Goal: Communication & Community: Share content

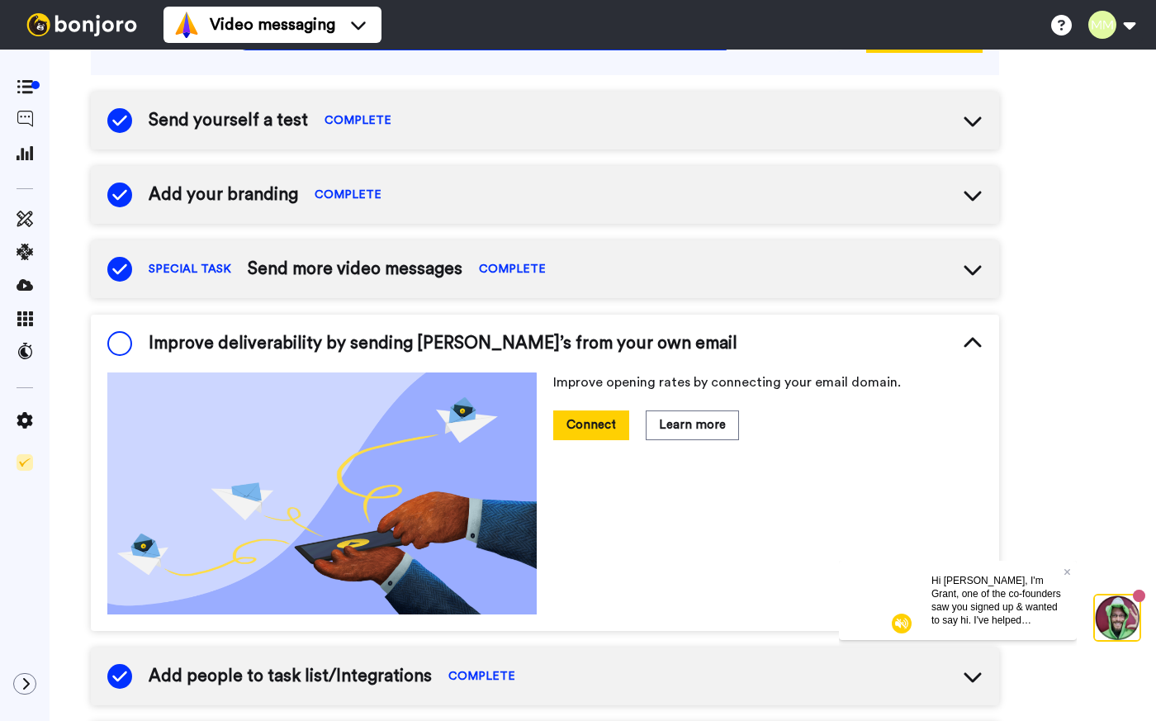
scroll to position [159, 0]
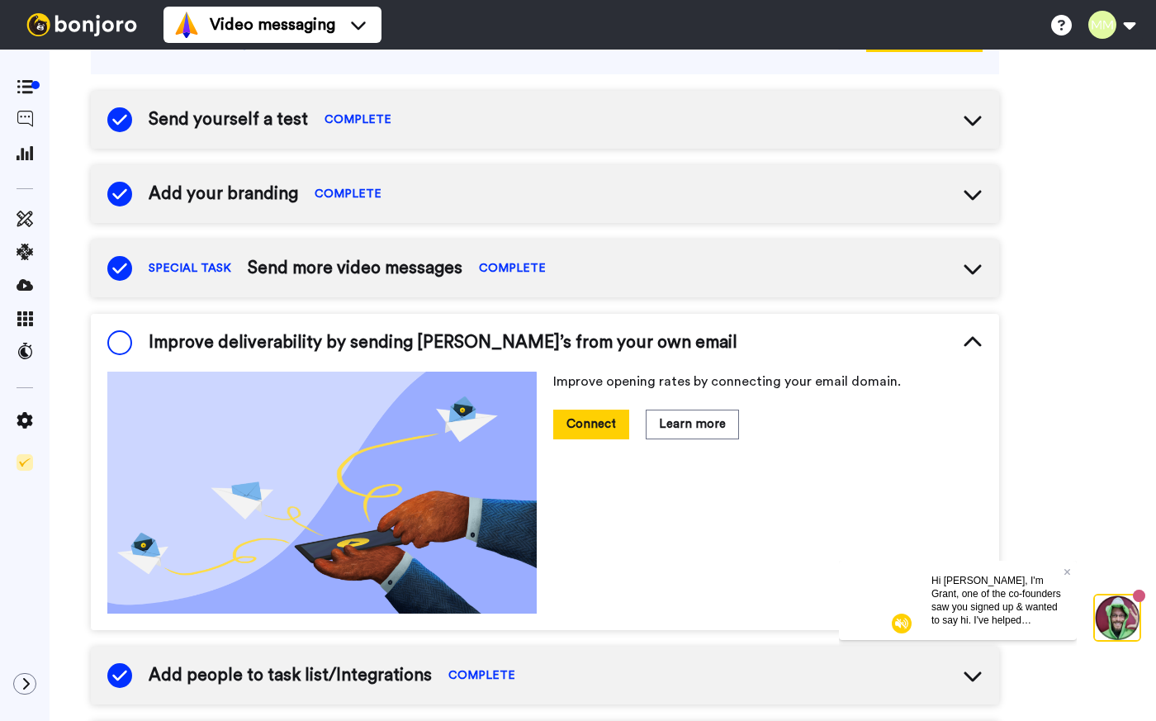
click at [552, 416] on div "Improve opening rates by connecting your email domain. Connect Learn more" at bounding box center [545, 493] width 876 height 242
click at [572, 434] on button "Connect" at bounding box center [591, 424] width 76 height 29
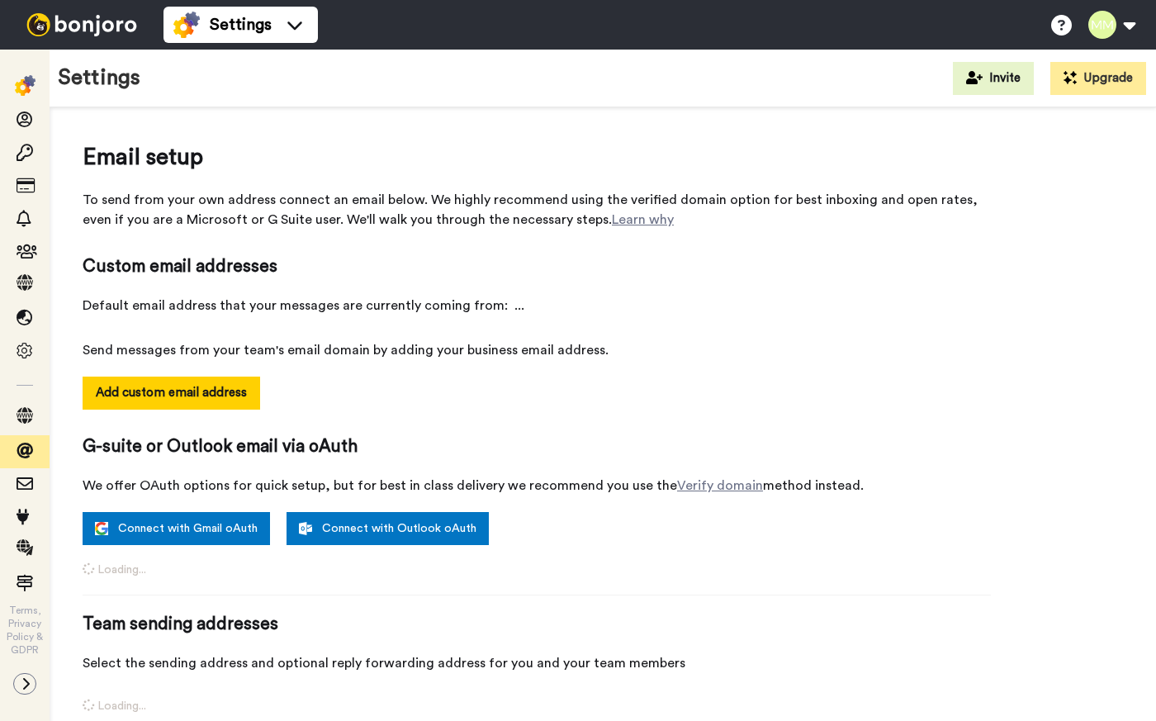
select select "164396"
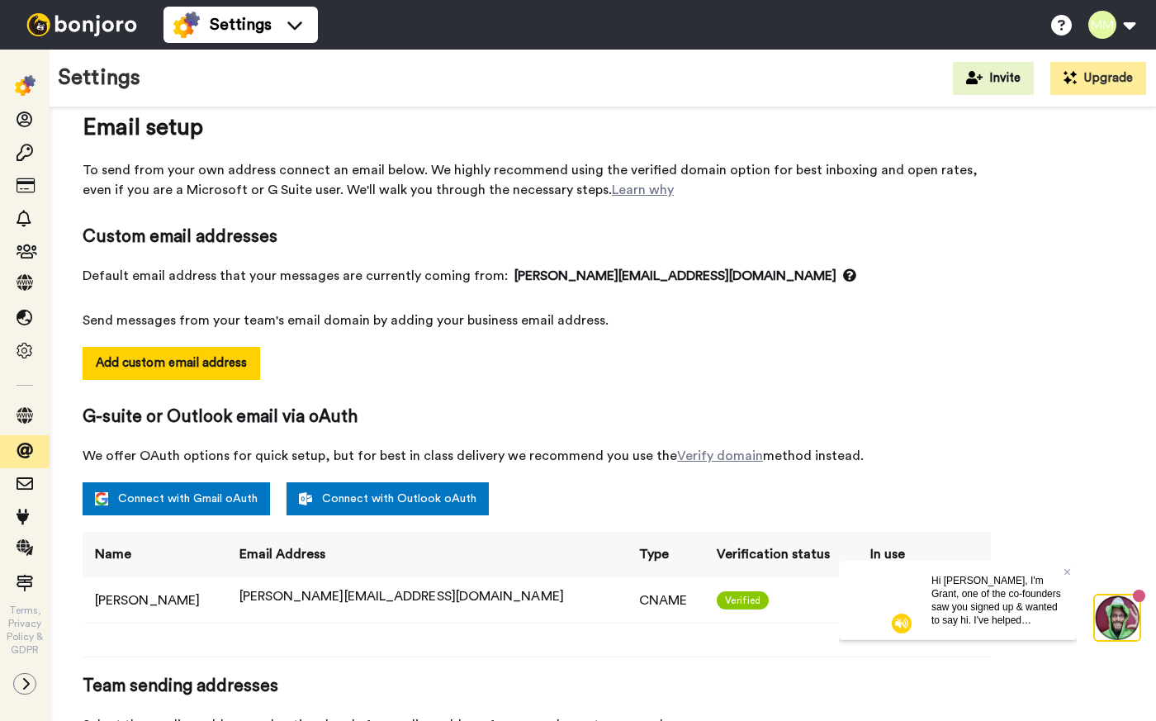
scroll to position [31, 0]
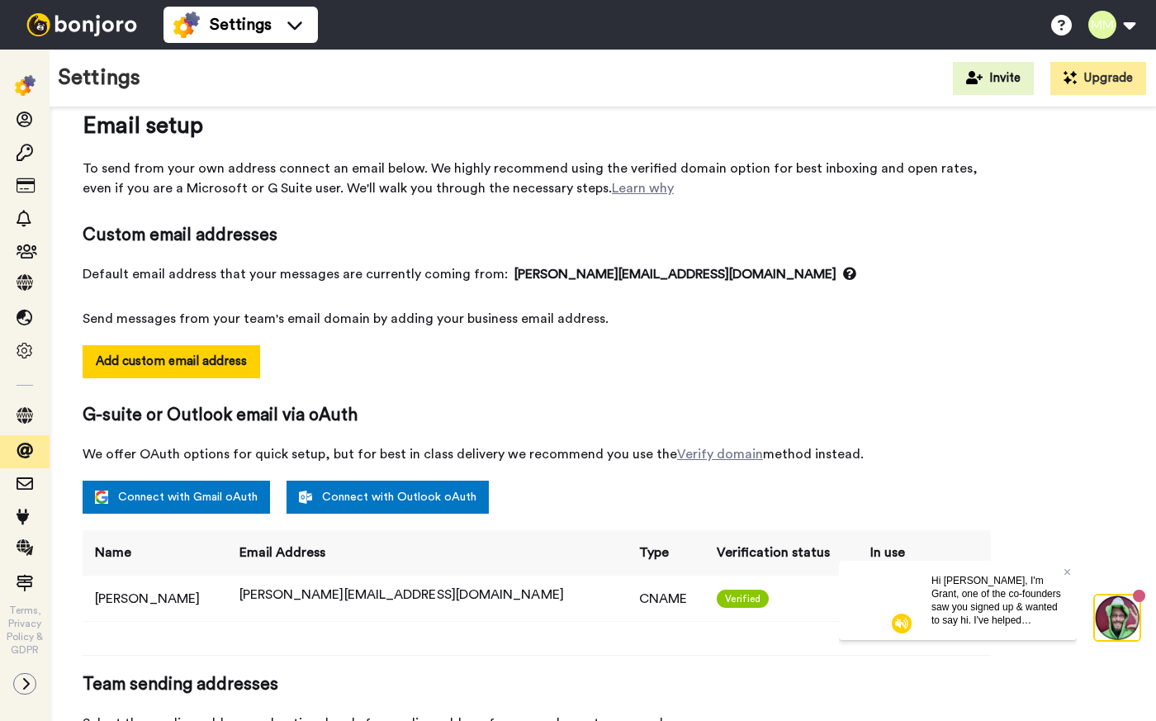
click at [85, 26] on img at bounding box center [82, 24] width 124 height 23
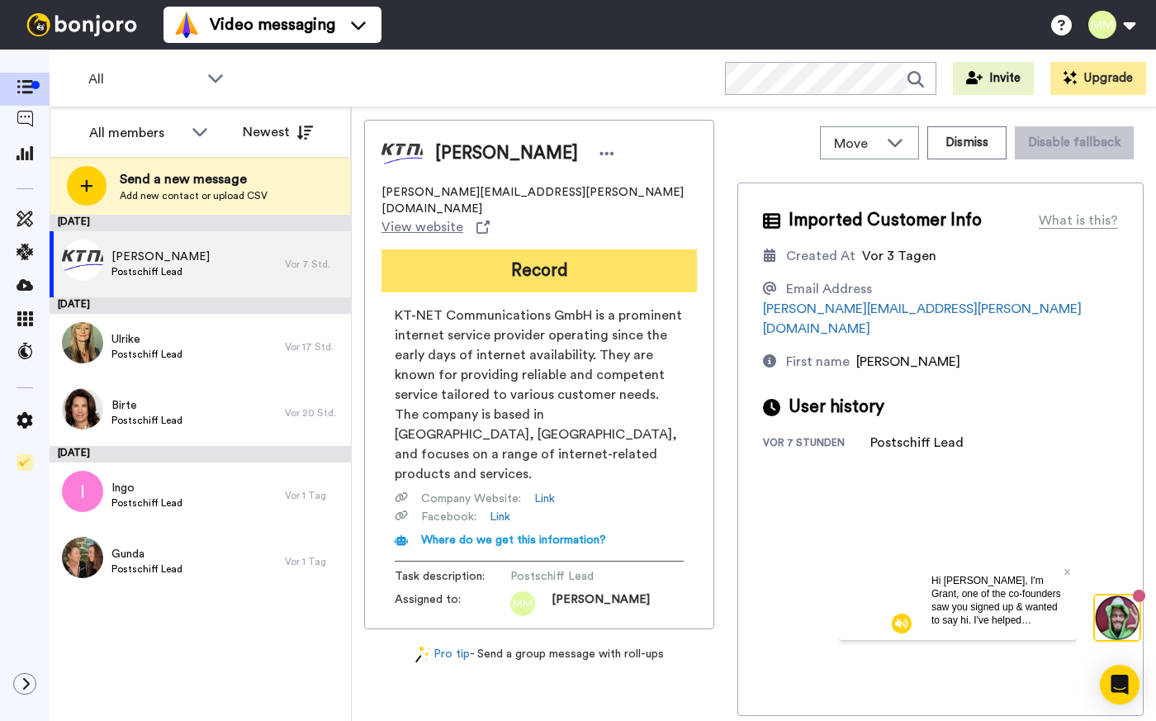
click at [556, 249] on button "Record" at bounding box center [540, 270] width 316 height 43
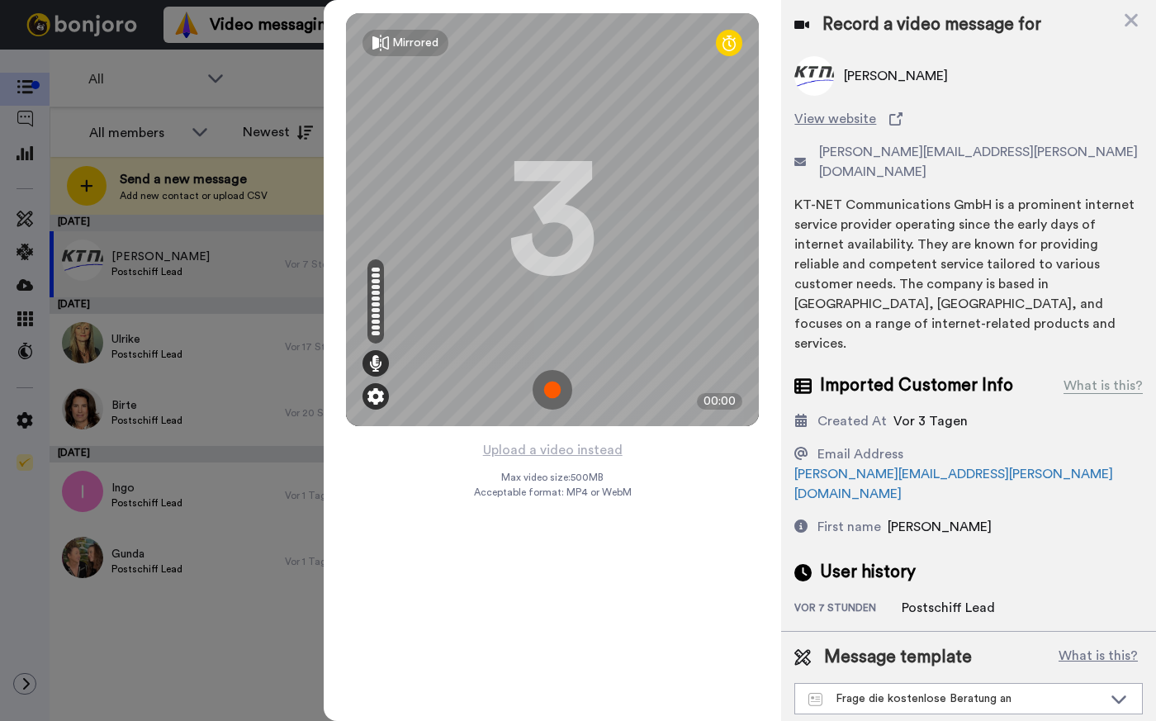
click at [377, 396] on img at bounding box center [376, 396] width 17 height 17
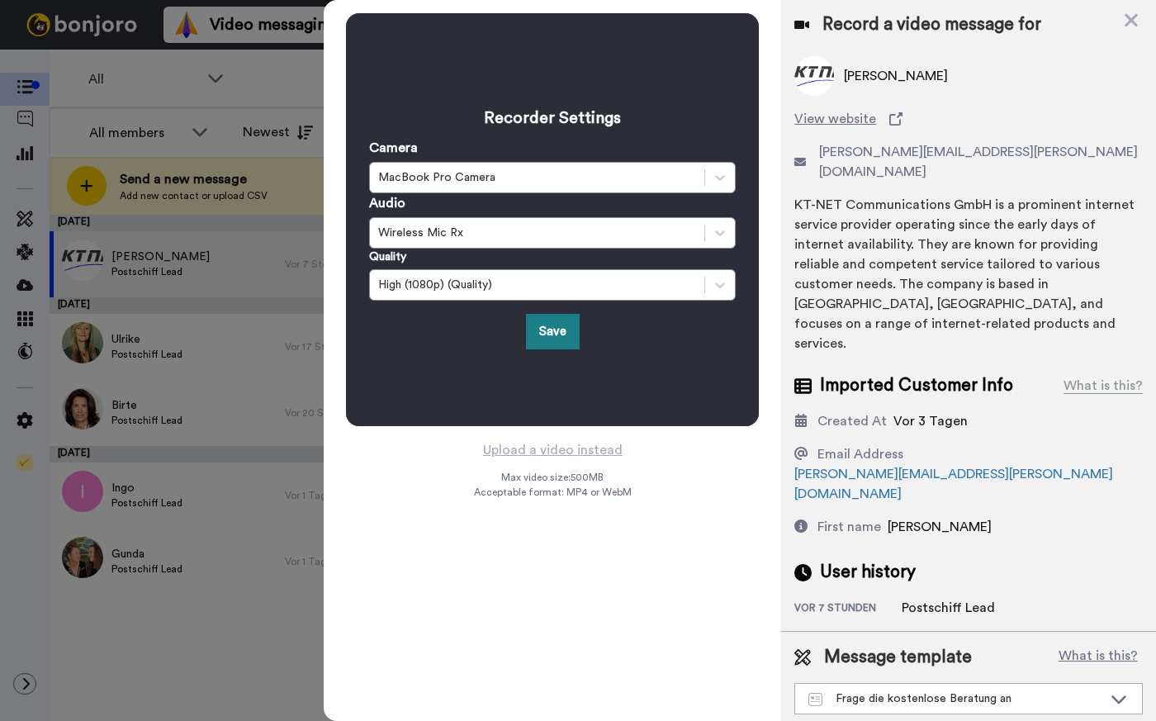
click at [557, 328] on button "Save" at bounding box center [553, 332] width 54 height 36
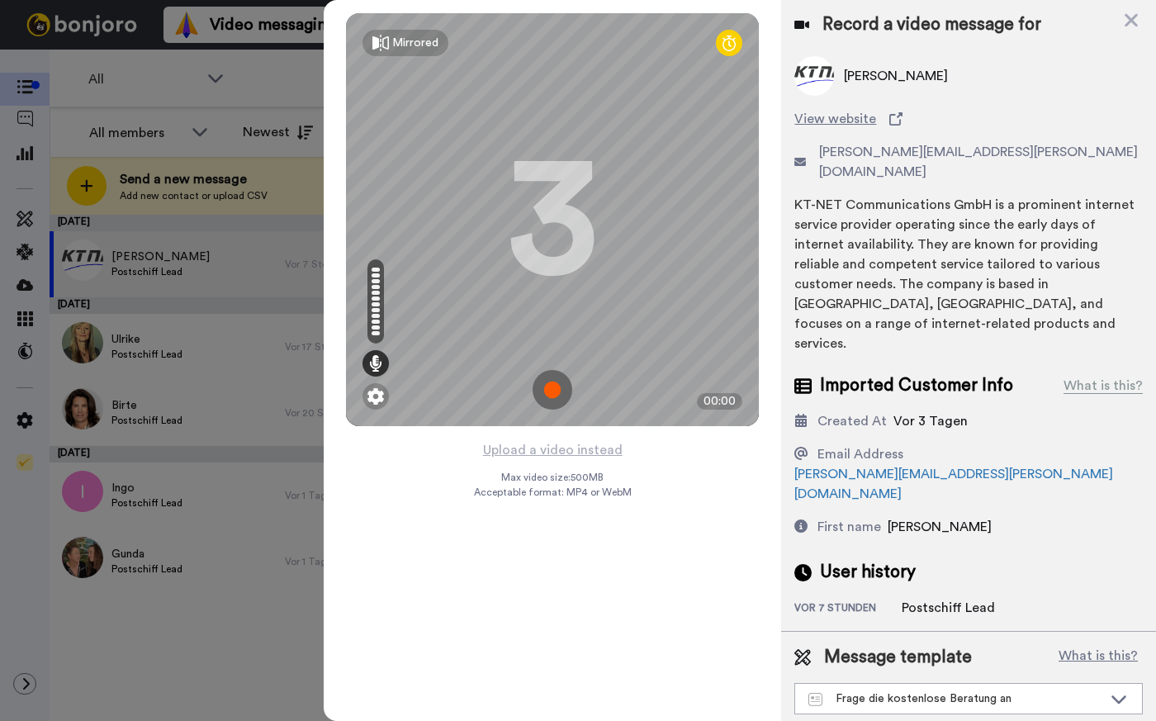
click at [550, 392] on img at bounding box center [553, 390] width 40 height 40
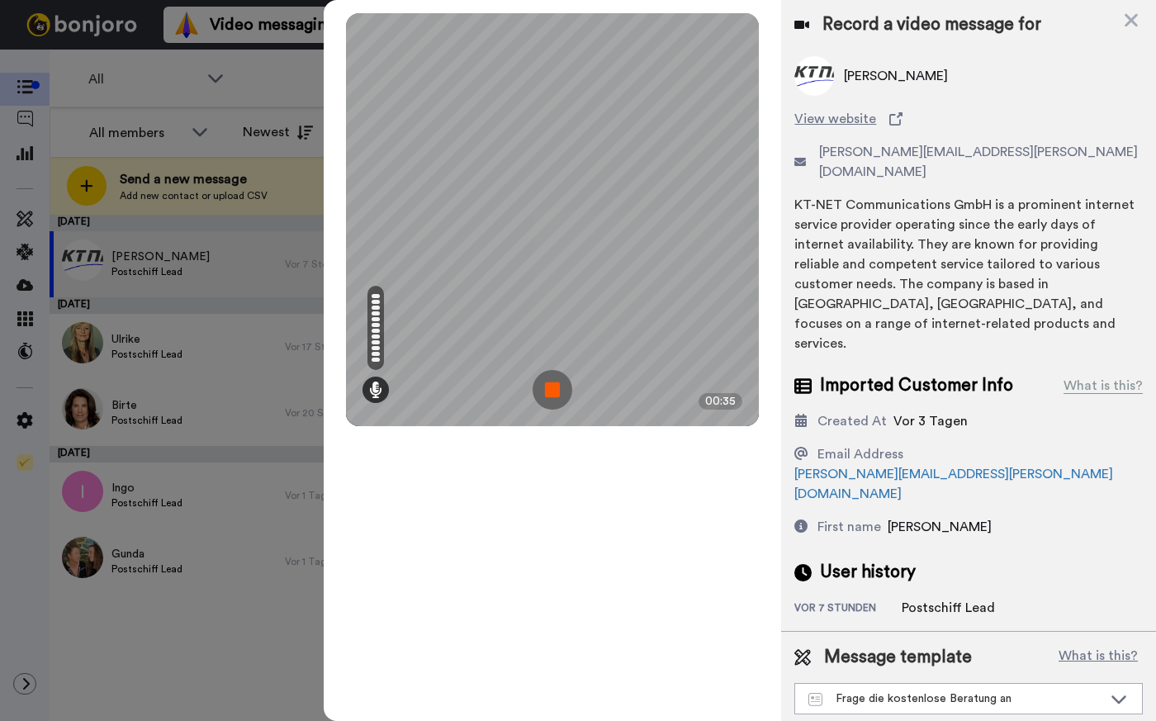
click at [558, 387] on img at bounding box center [553, 390] width 40 height 40
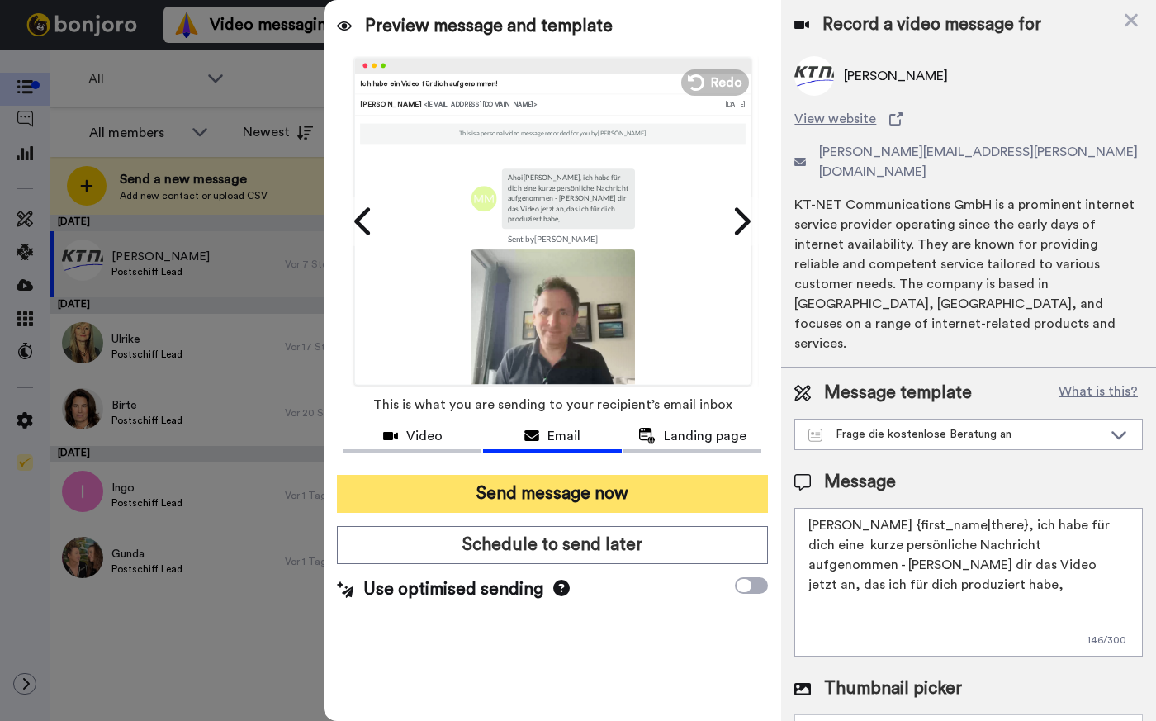
click at [525, 498] on button "Send message now" at bounding box center [552, 494] width 431 height 38
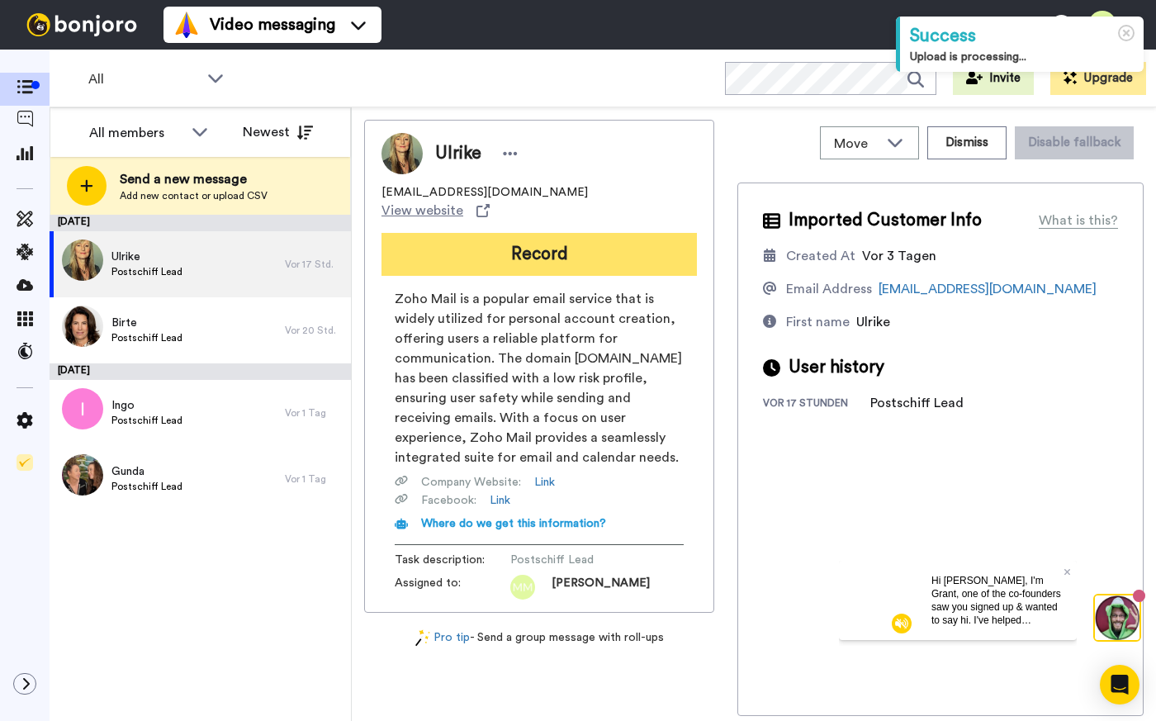
click at [581, 240] on button "Record" at bounding box center [540, 254] width 316 height 43
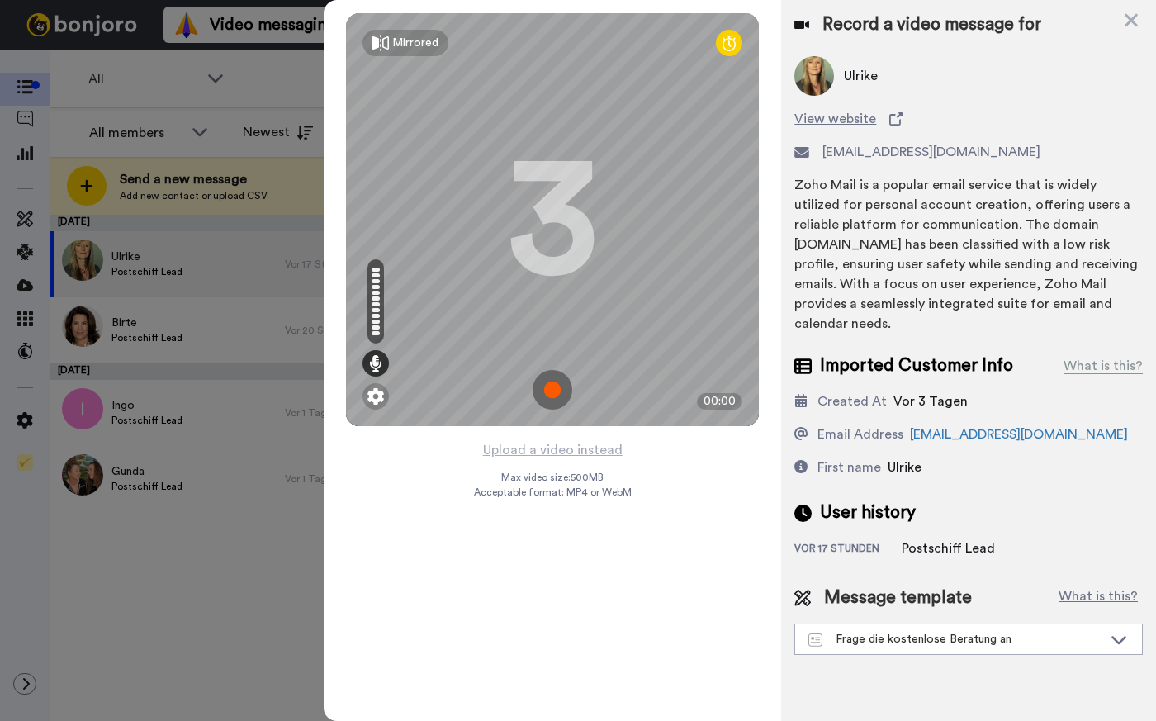
click at [543, 377] on img at bounding box center [553, 390] width 40 height 40
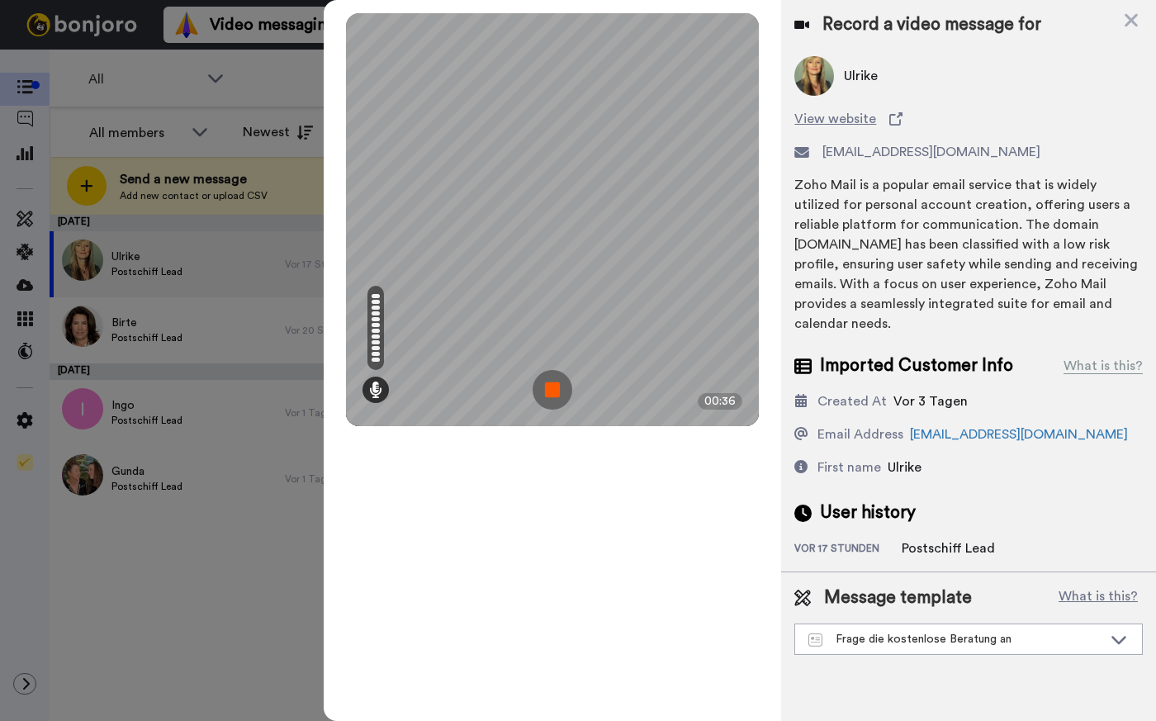
click at [553, 395] on img at bounding box center [553, 390] width 40 height 40
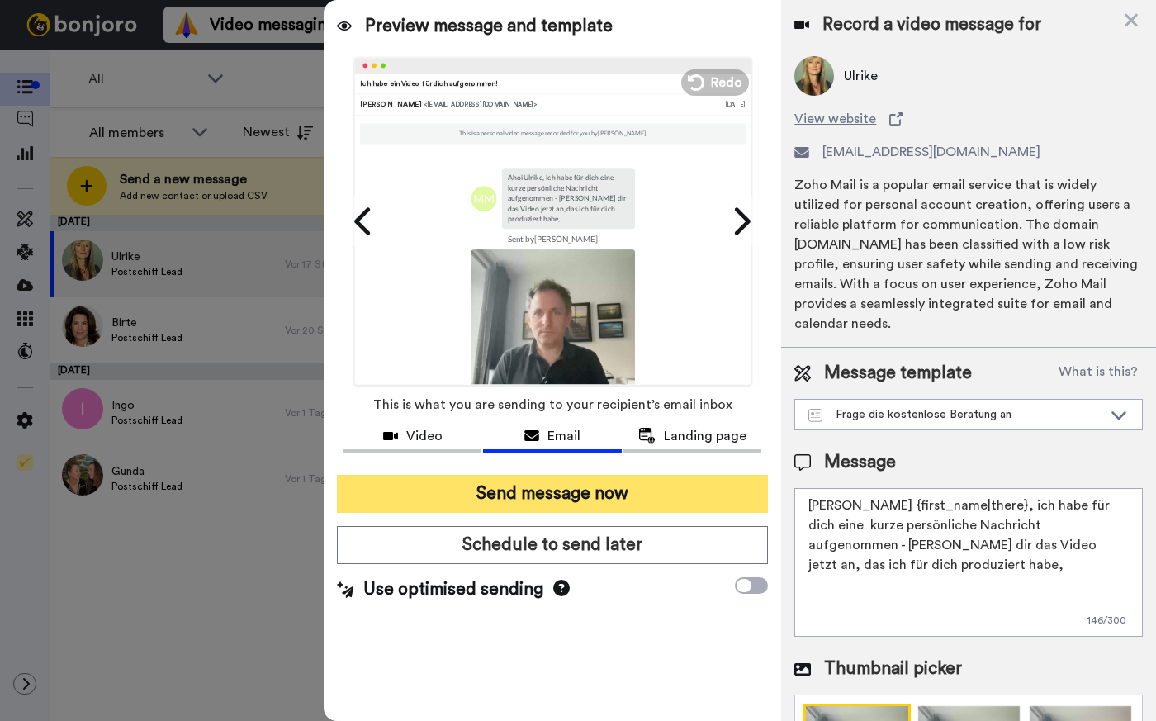
click at [527, 491] on button "Send message now" at bounding box center [552, 494] width 431 height 38
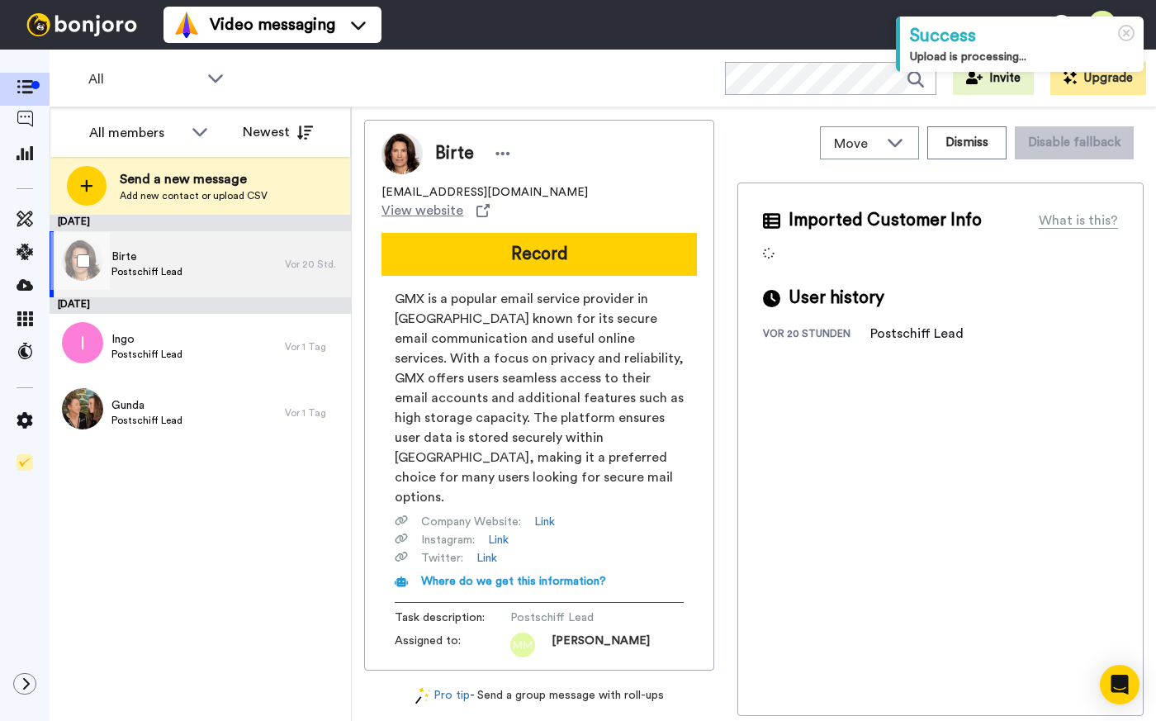
click at [216, 278] on div "Birte Postschiff Lead" at bounding box center [167, 264] width 235 height 66
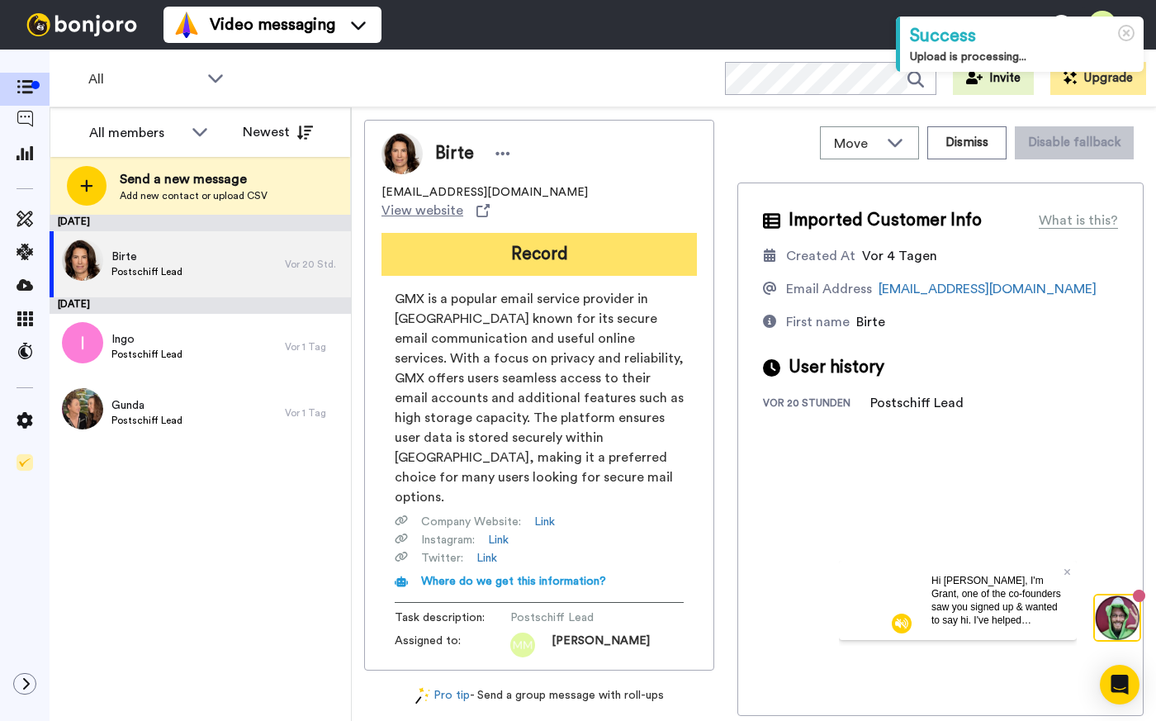
click at [534, 233] on button "Record" at bounding box center [540, 254] width 316 height 43
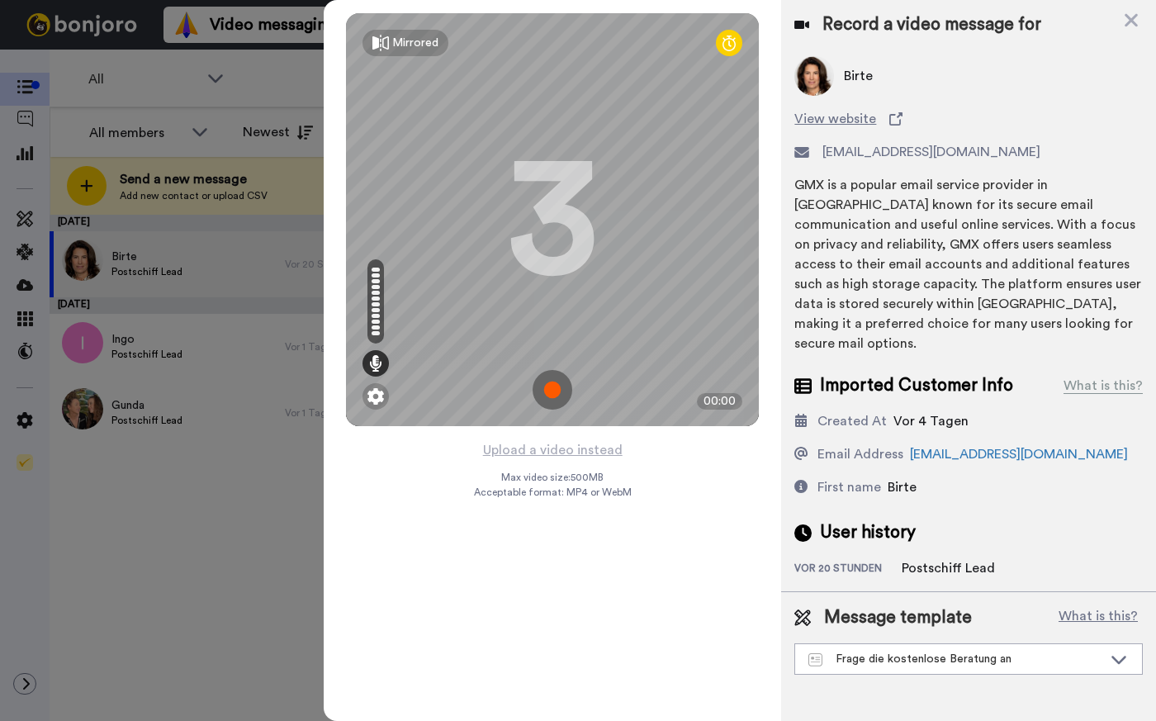
click at [548, 385] on img at bounding box center [553, 390] width 40 height 40
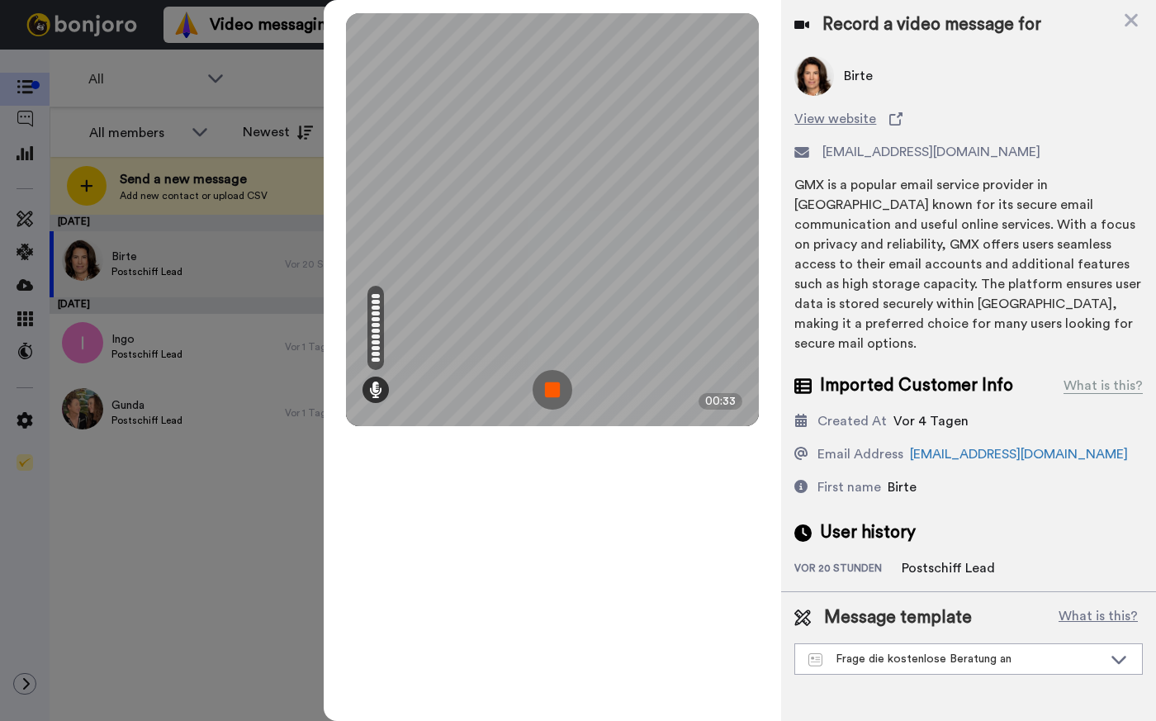
click at [546, 377] on img at bounding box center [553, 390] width 40 height 40
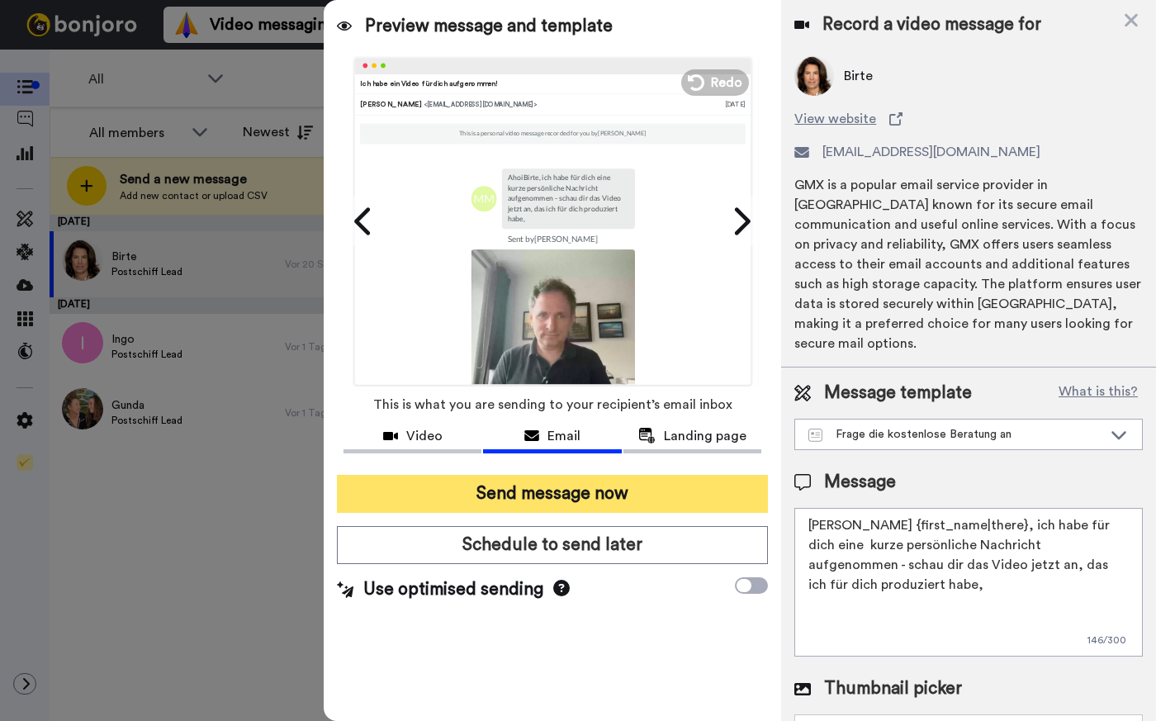
click at [413, 500] on button "Send message now" at bounding box center [552, 494] width 431 height 38
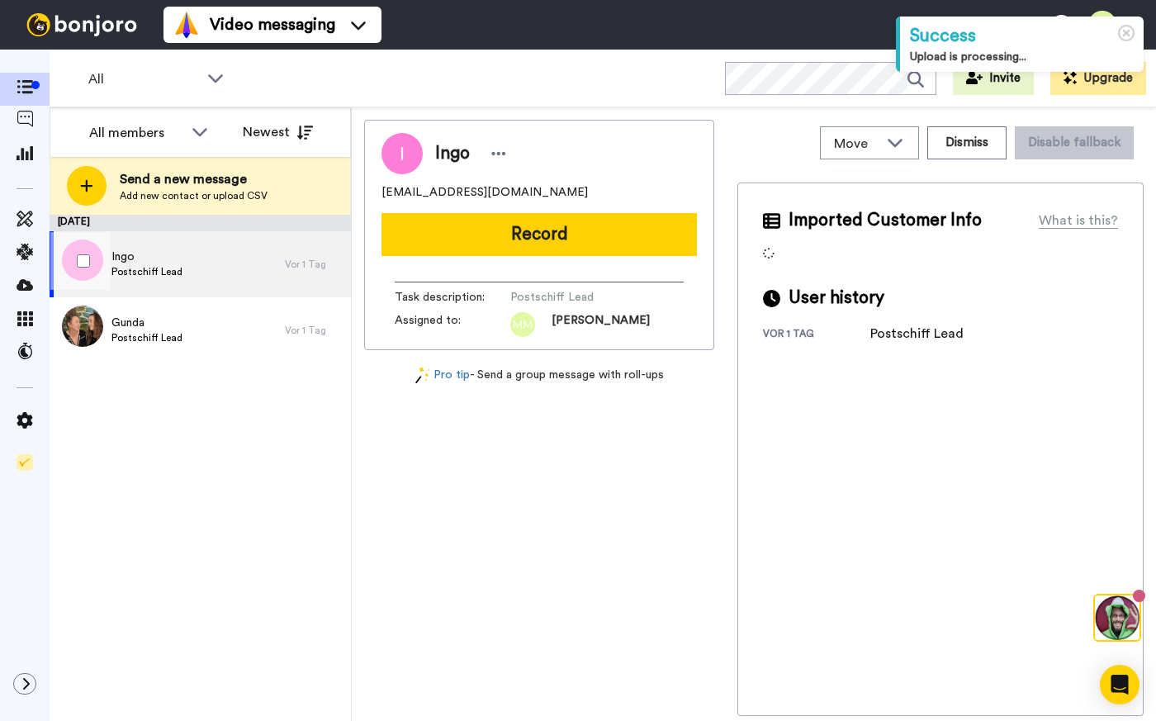
click at [198, 264] on div "Ingo Postschiff Lead" at bounding box center [167, 264] width 235 height 66
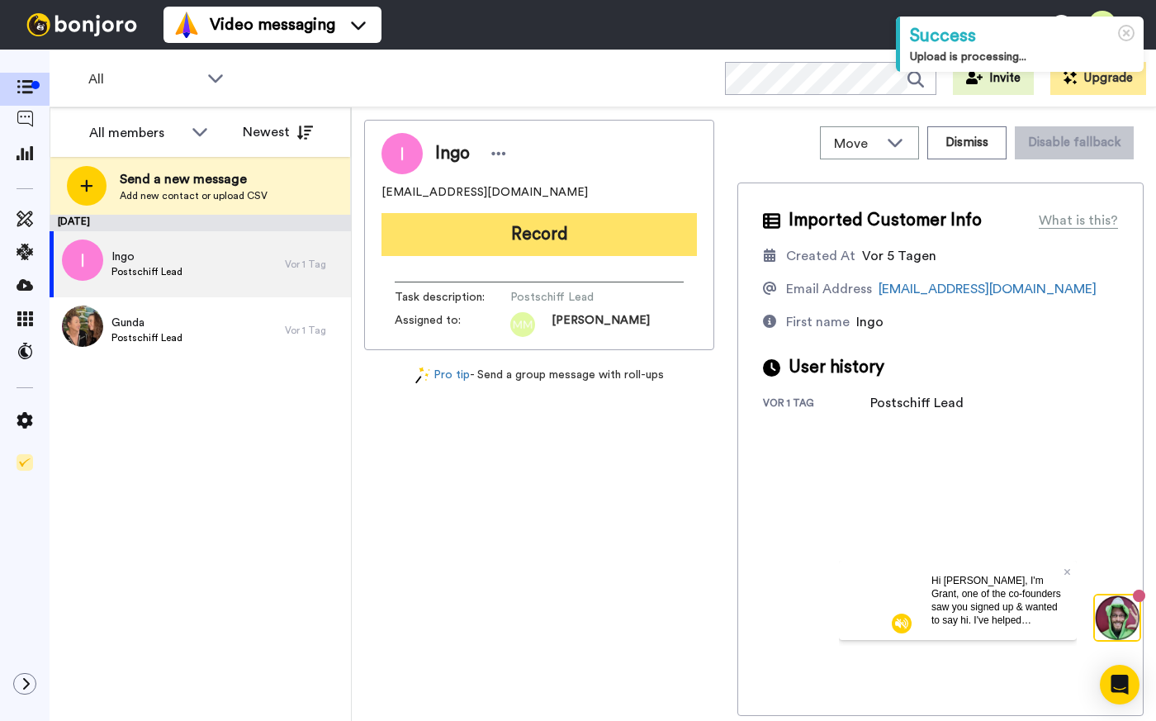
click at [553, 241] on button "Record" at bounding box center [540, 234] width 316 height 43
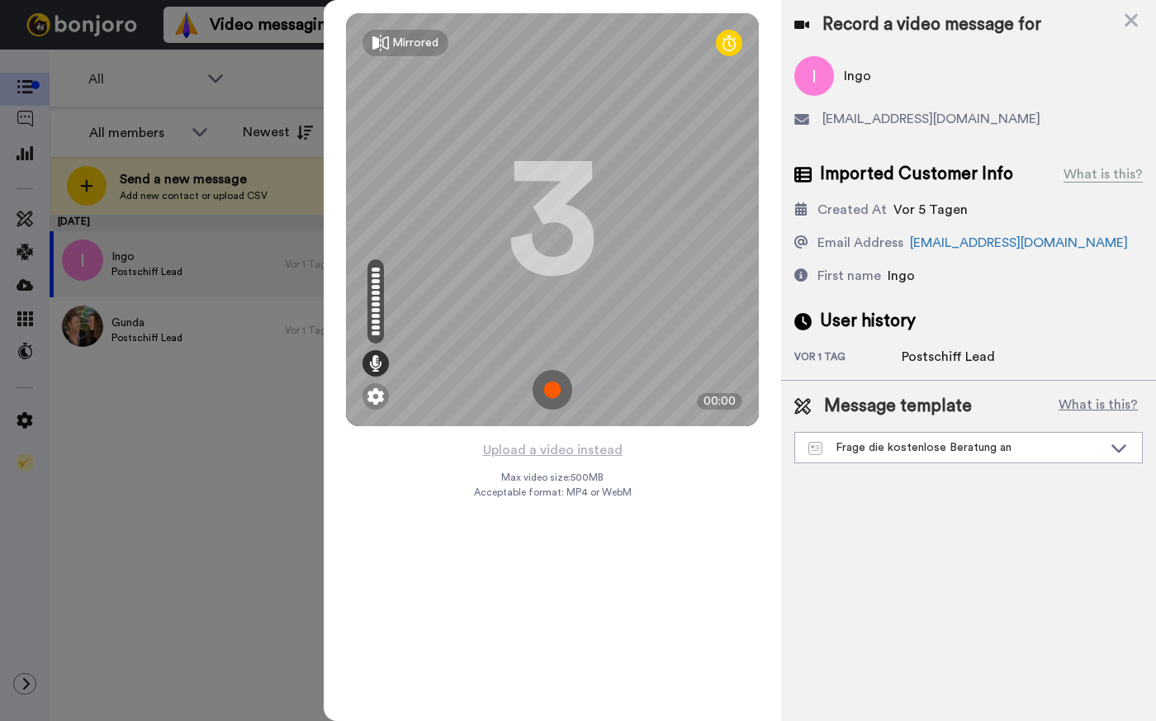
click at [552, 389] on img at bounding box center [553, 390] width 40 height 40
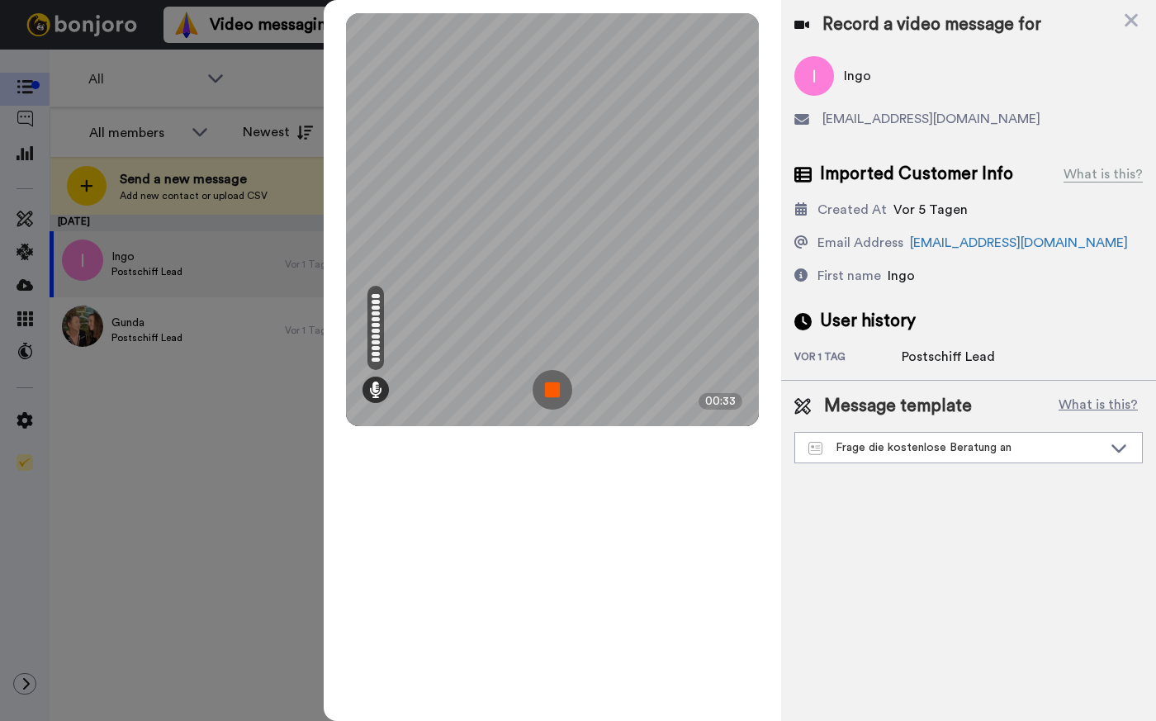
click at [557, 395] on img at bounding box center [553, 390] width 40 height 40
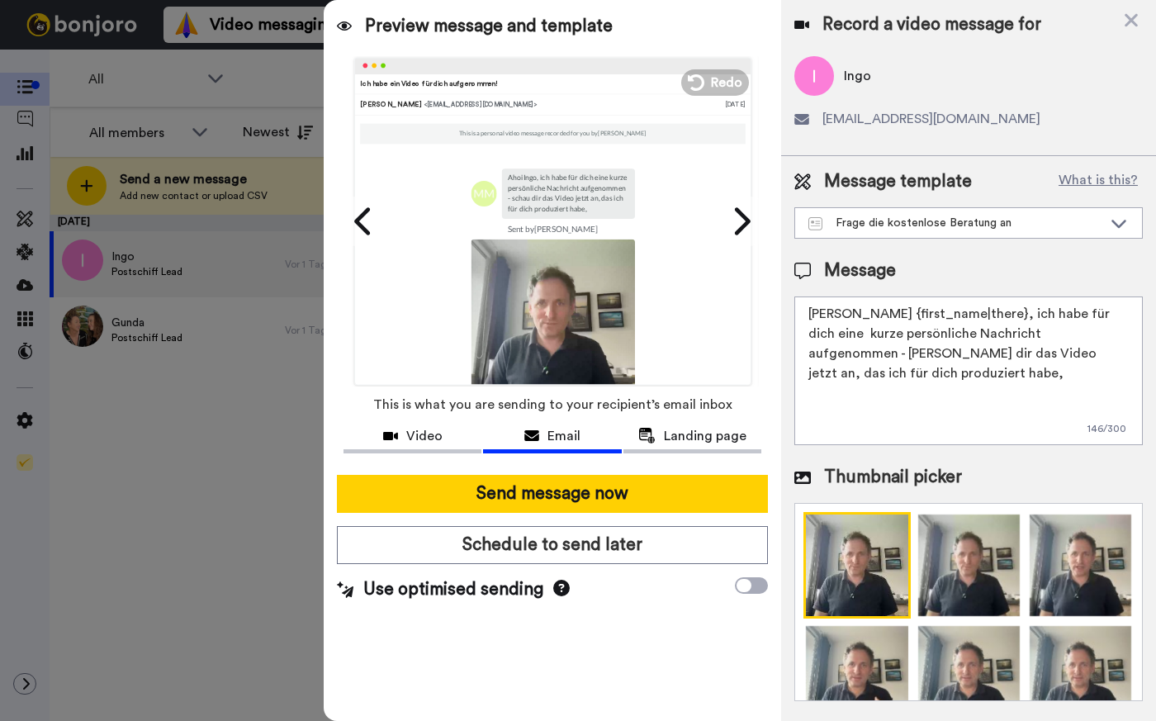
click at [555, 515] on div "Send message now Schedule to send later Use optimised sending" at bounding box center [553, 539] width 458 height 154
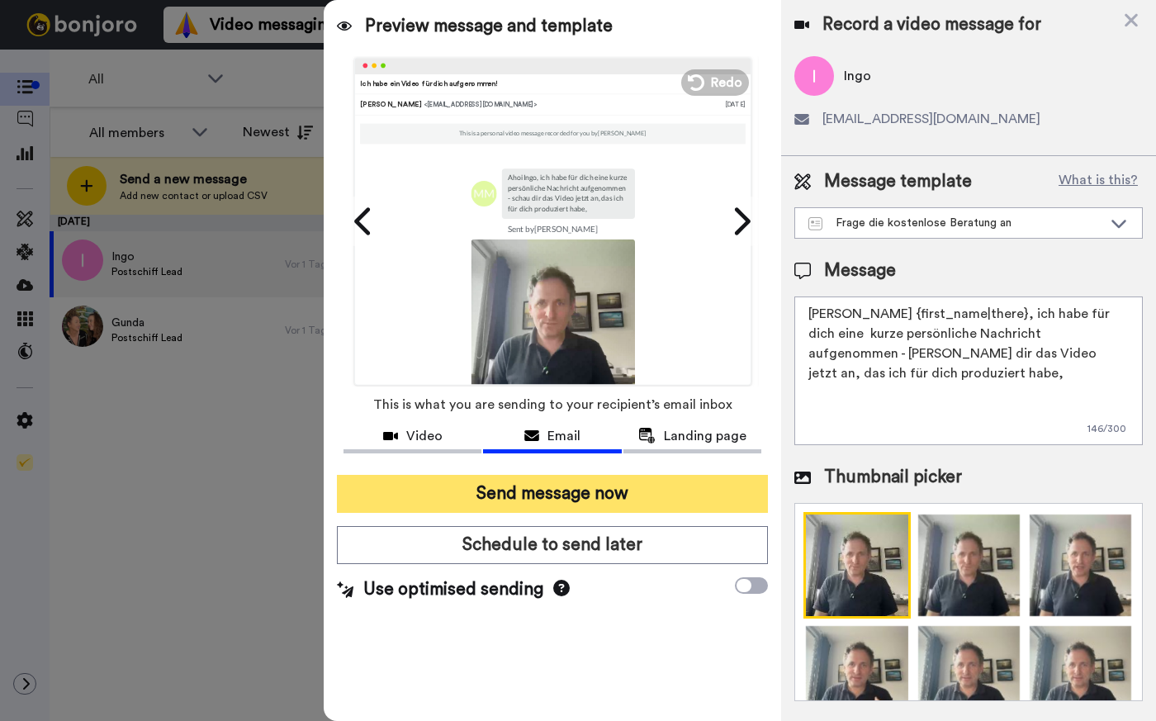
click at [560, 492] on button "Send message now" at bounding box center [552, 494] width 431 height 38
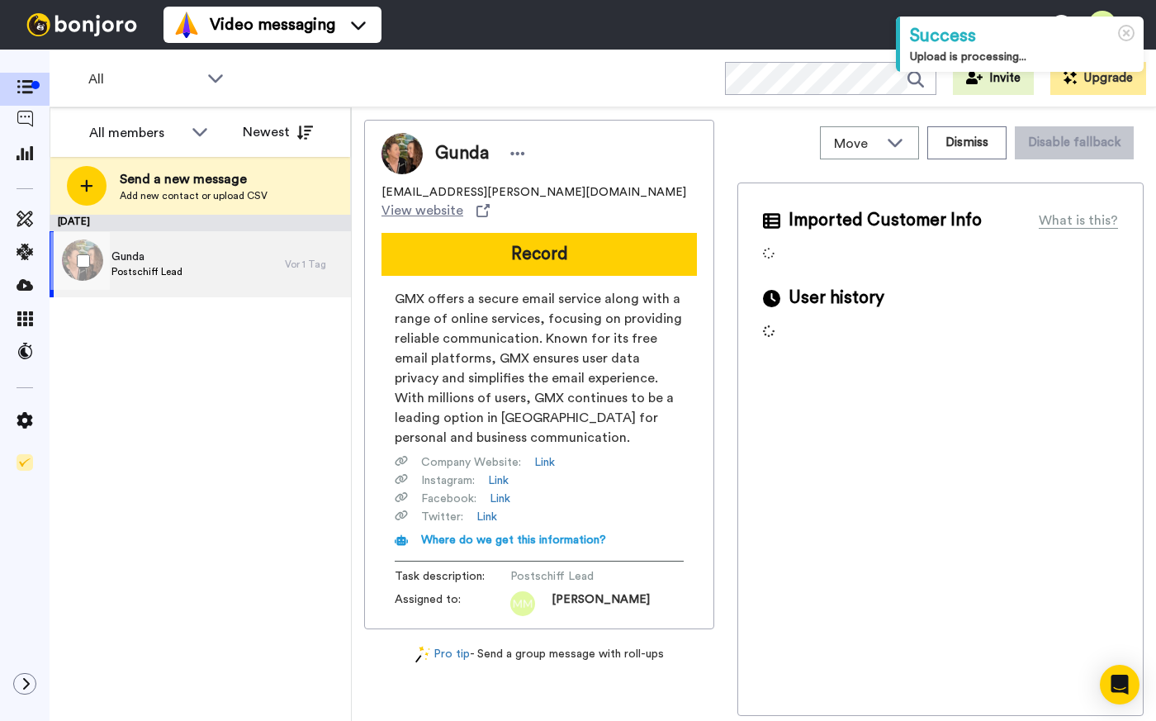
click at [227, 256] on div "Gunda Postschiff Lead" at bounding box center [167, 264] width 235 height 66
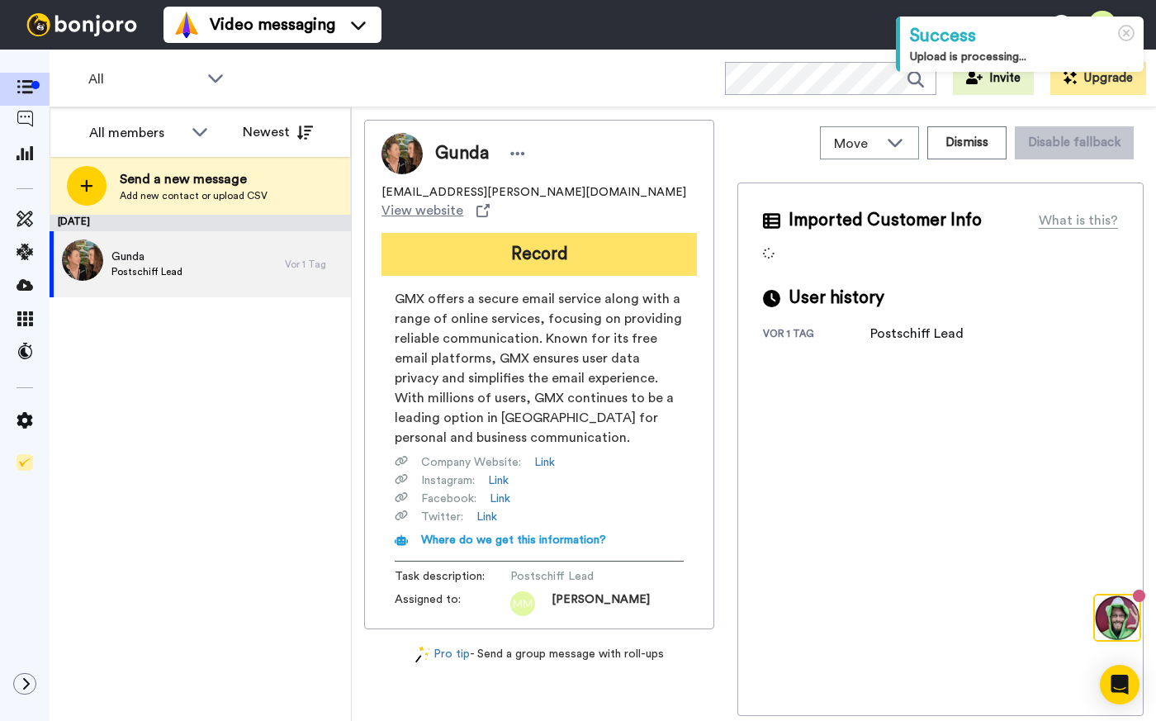
click at [534, 233] on button "Record" at bounding box center [540, 254] width 316 height 43
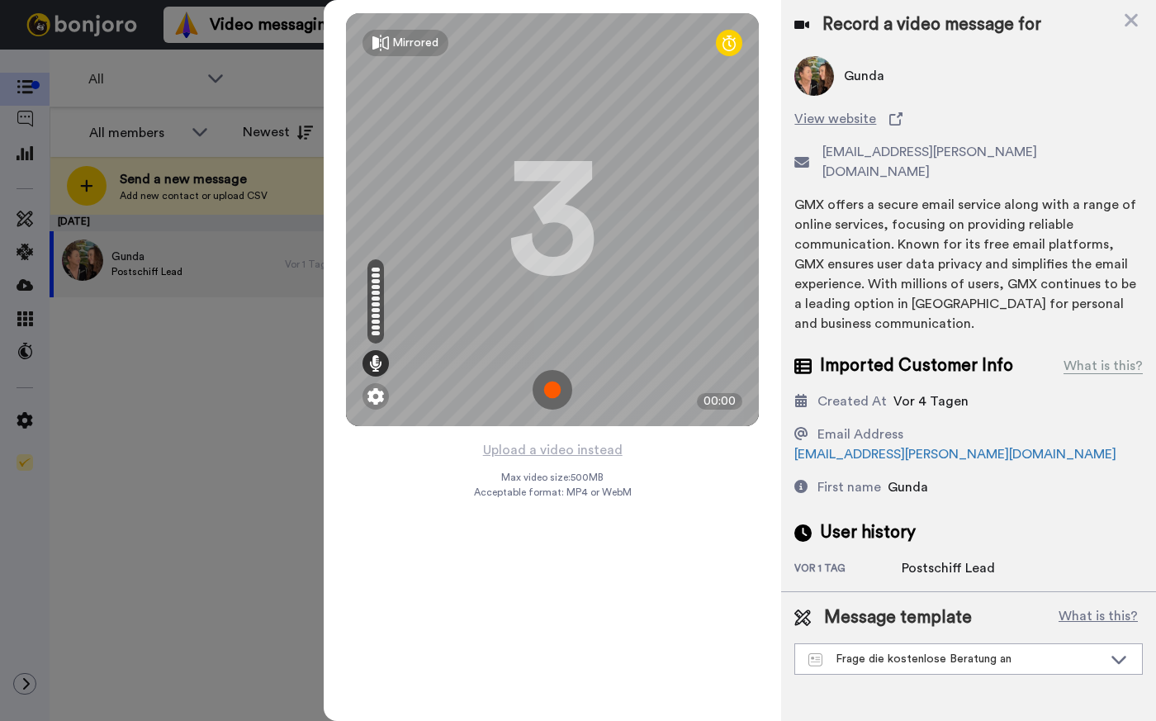
click at [558, 401] on img at bounding box center [553, 390] width 40 height 40
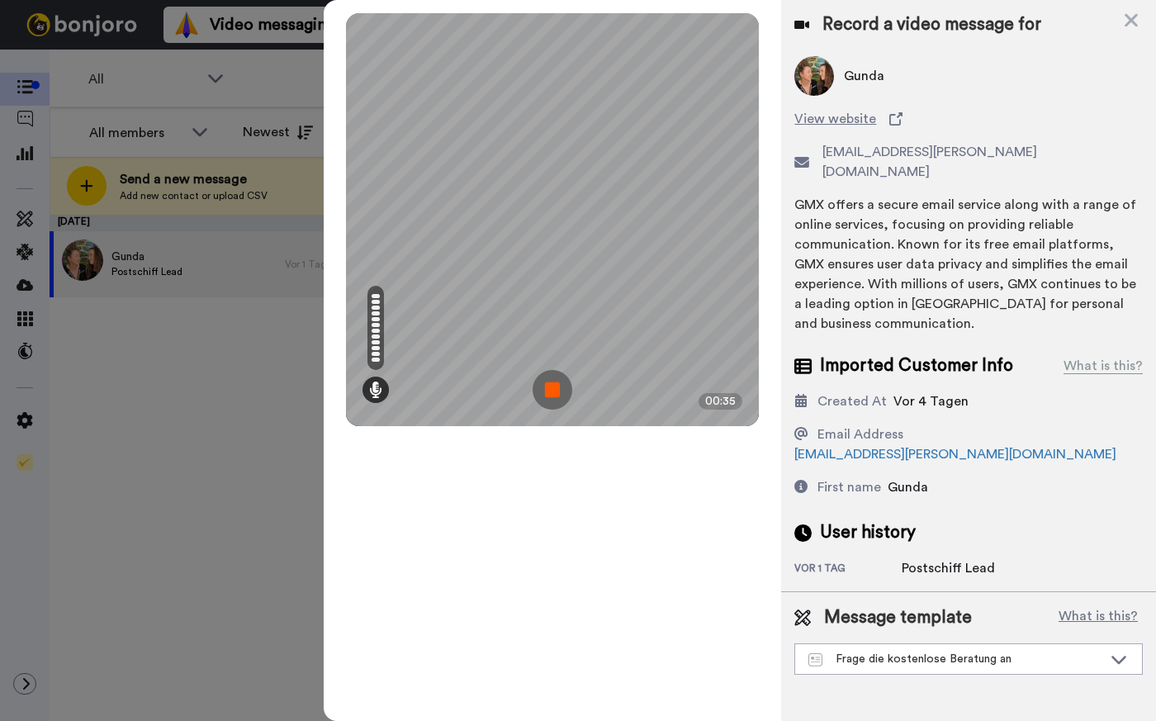
click at [563, 391] on img at bounding box center [553, 390] width 40 height 40
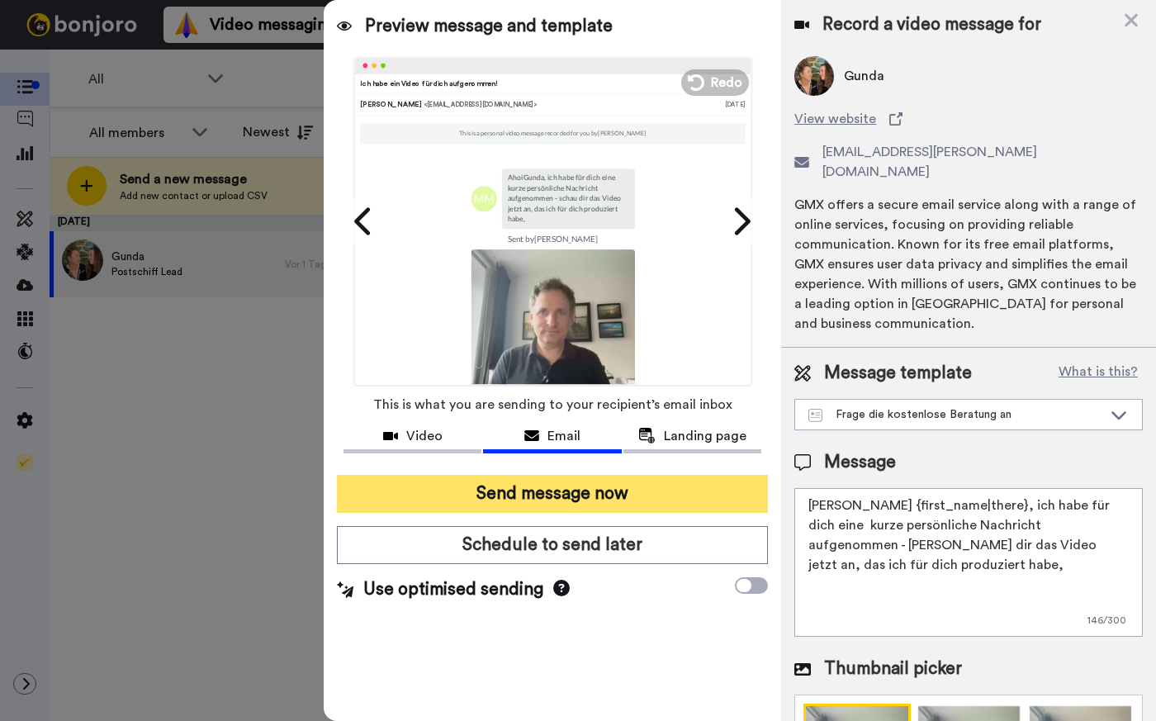
click at [539, 485] on button "Send message now" at bounding box center [552, 494] width 431 height 38
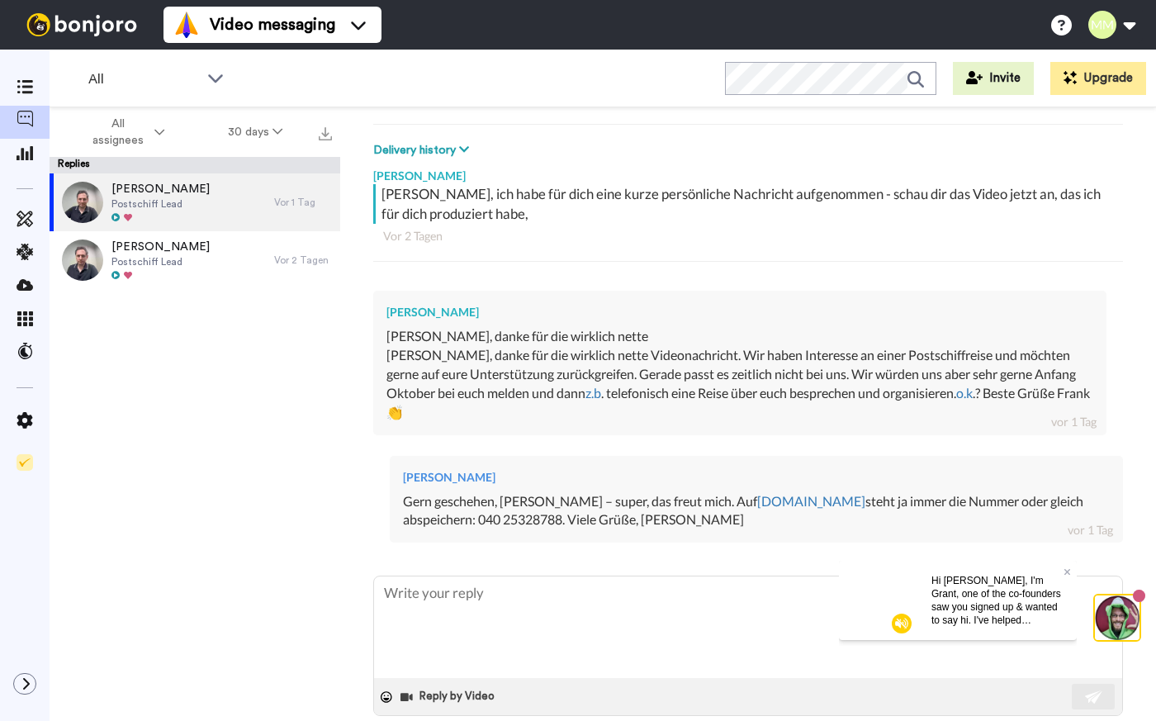
scroll to position [258, 0]
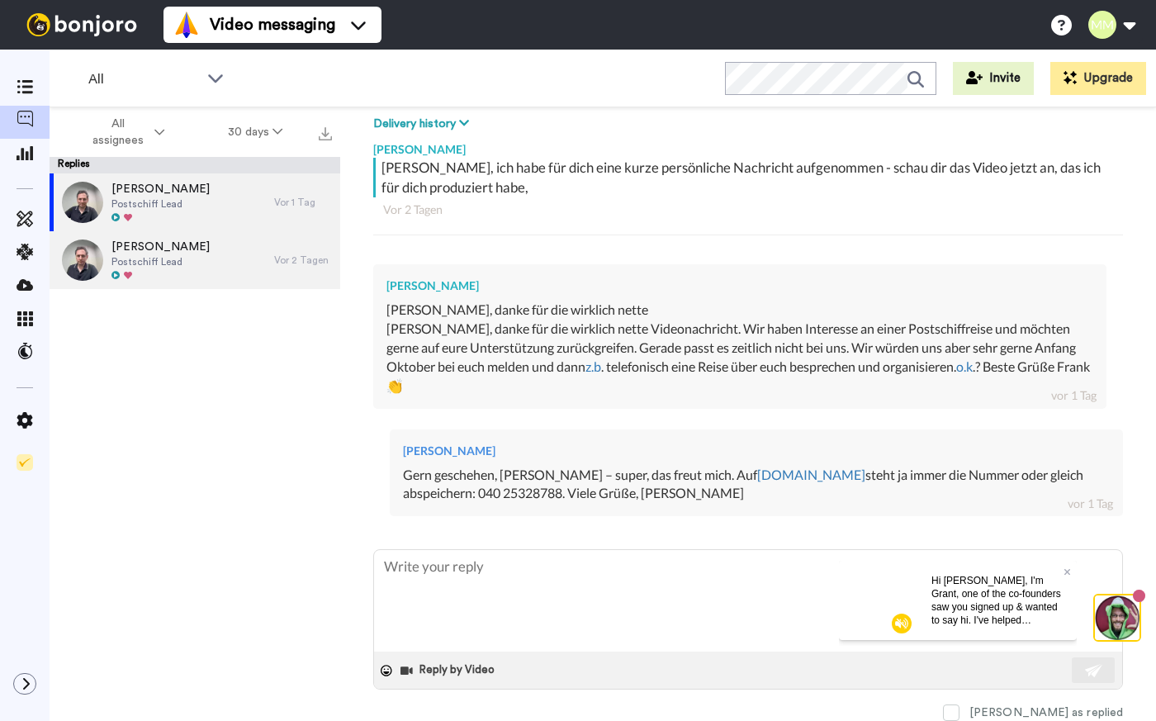
click at [149, 258] on span "Postschiff Lead" at bounding box center [161, 261] width 98 height 13
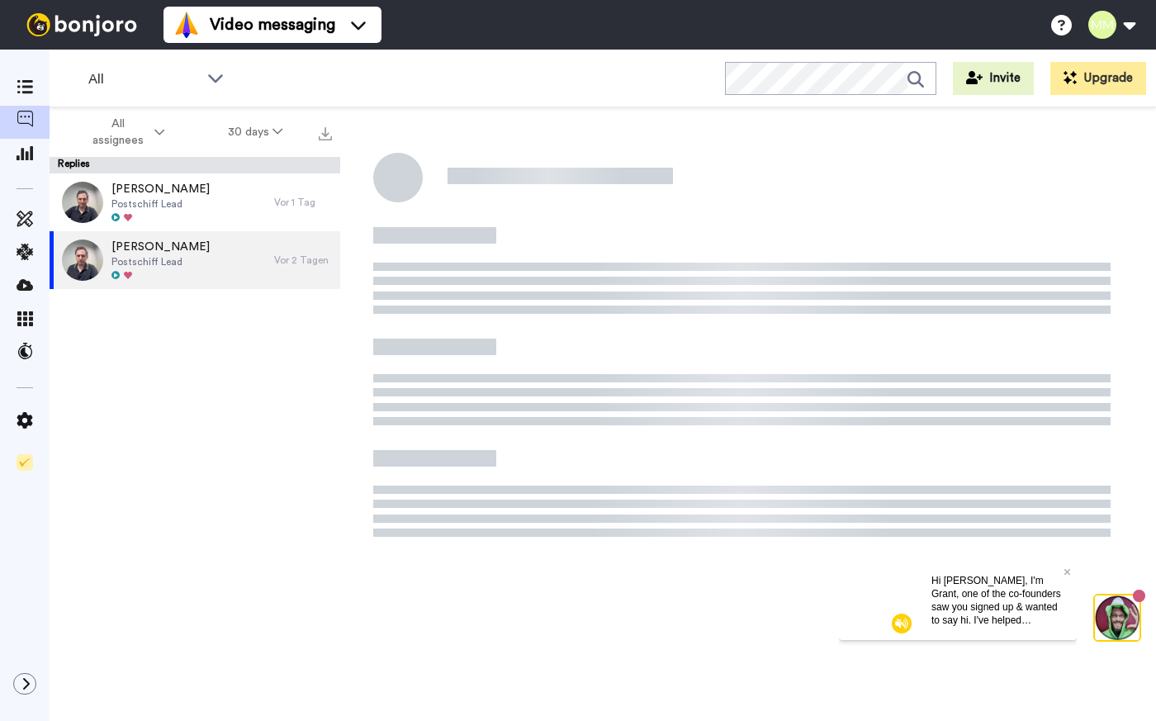
type textarea "x"
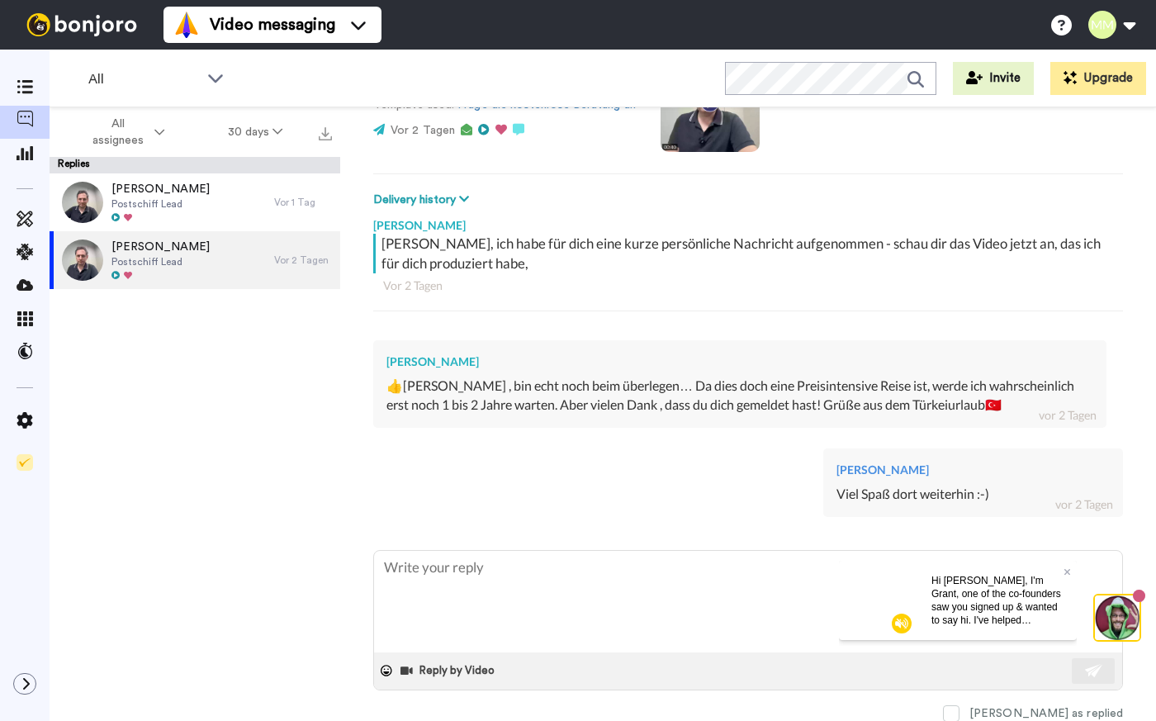
scroll to position [177, 0]
click at [27, 154] on icon at bounding box center [25, 152] width 17 height 15
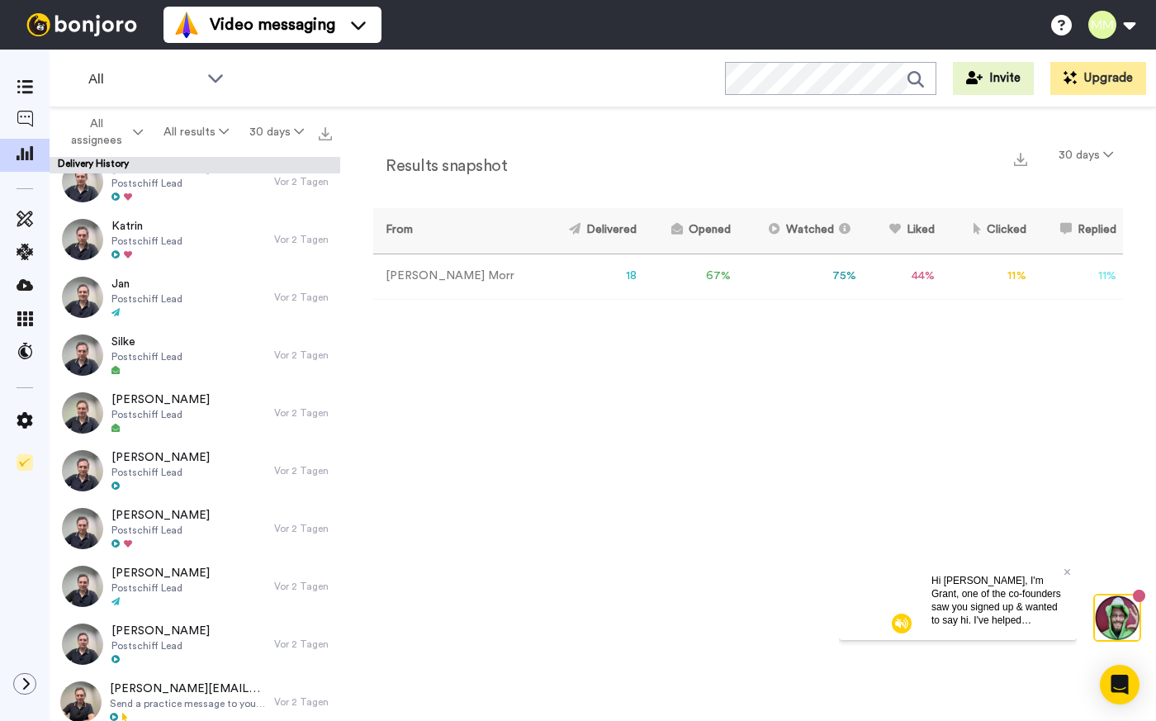
scroll to position [483, 0]
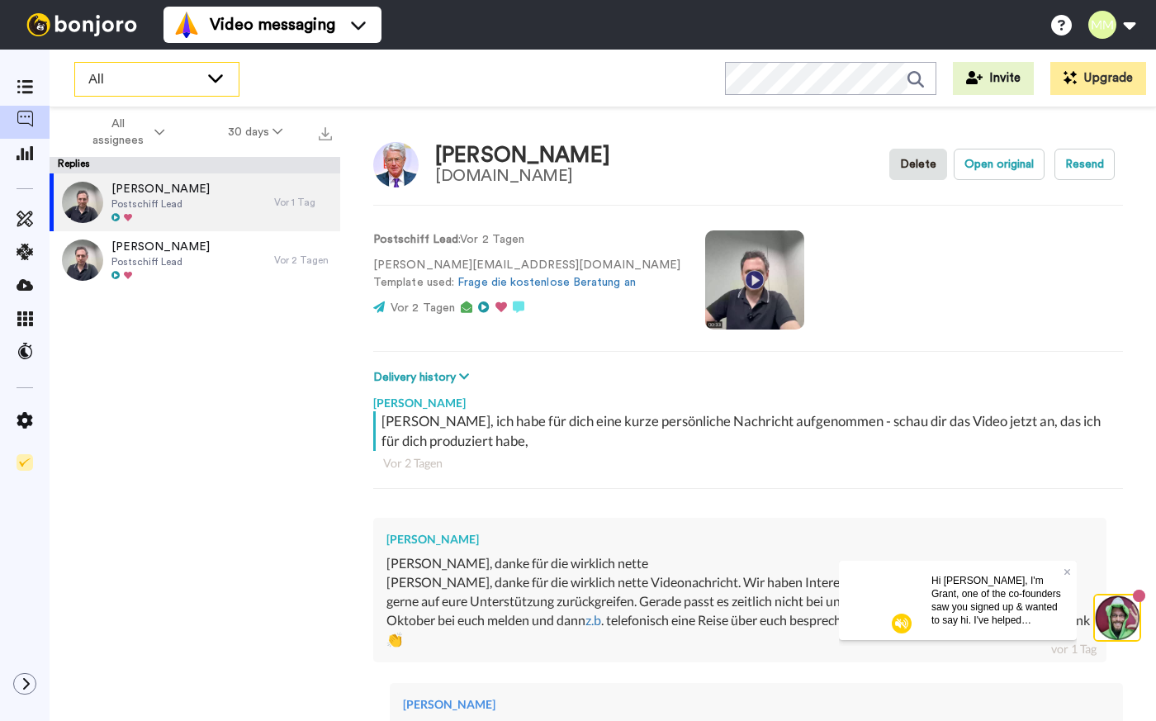
click at [110, 84] on span "All" at bounding box center [143, 79] width 111 height 20
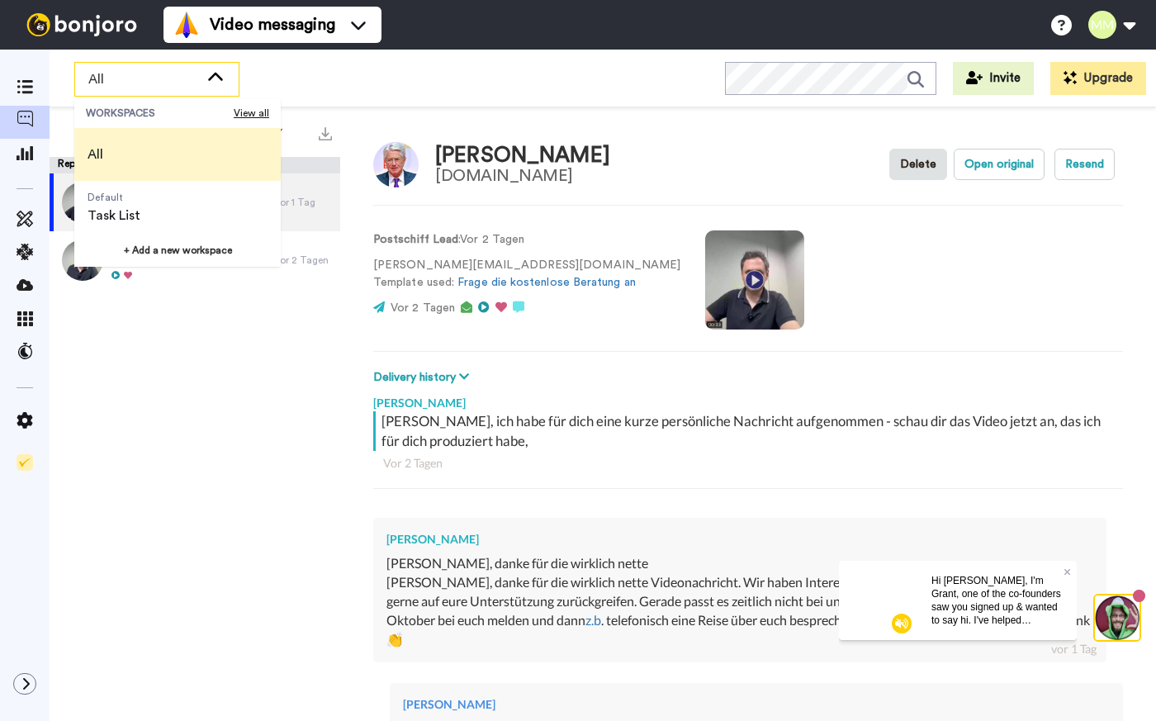
click at [116, 159] on span "All" at bounding box center [95, 154] width 42 height 53
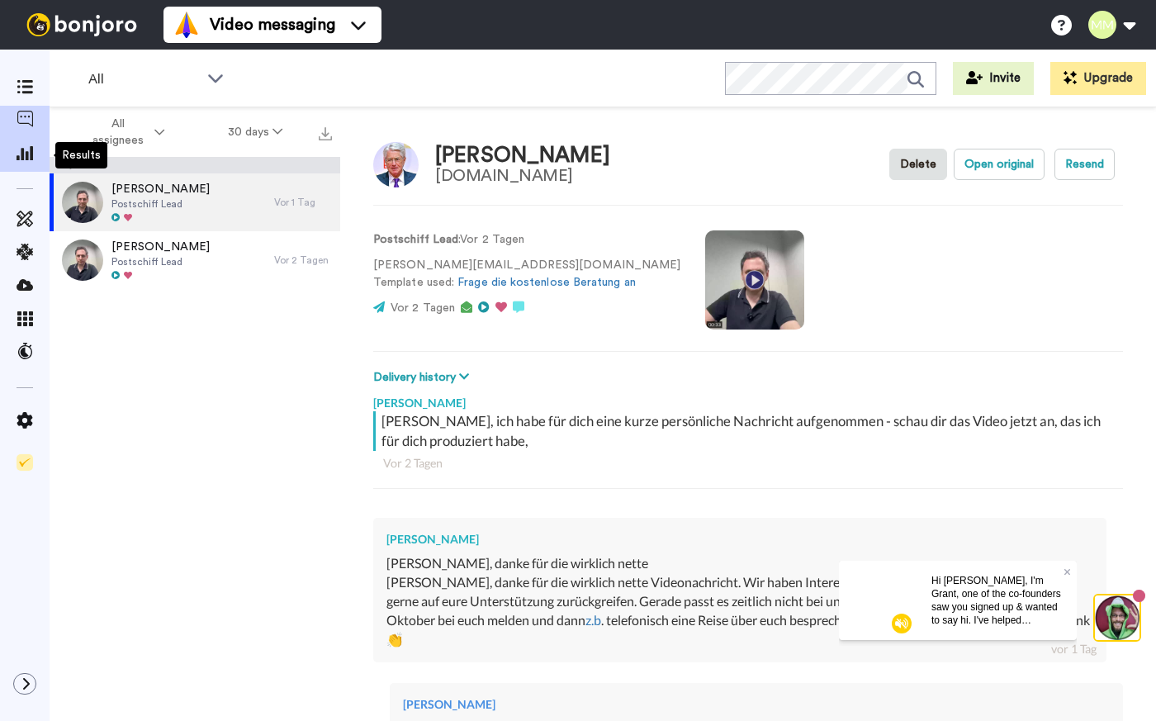
click at [30, 154] on icon at bounding box center [25, 152] width 17 height 15
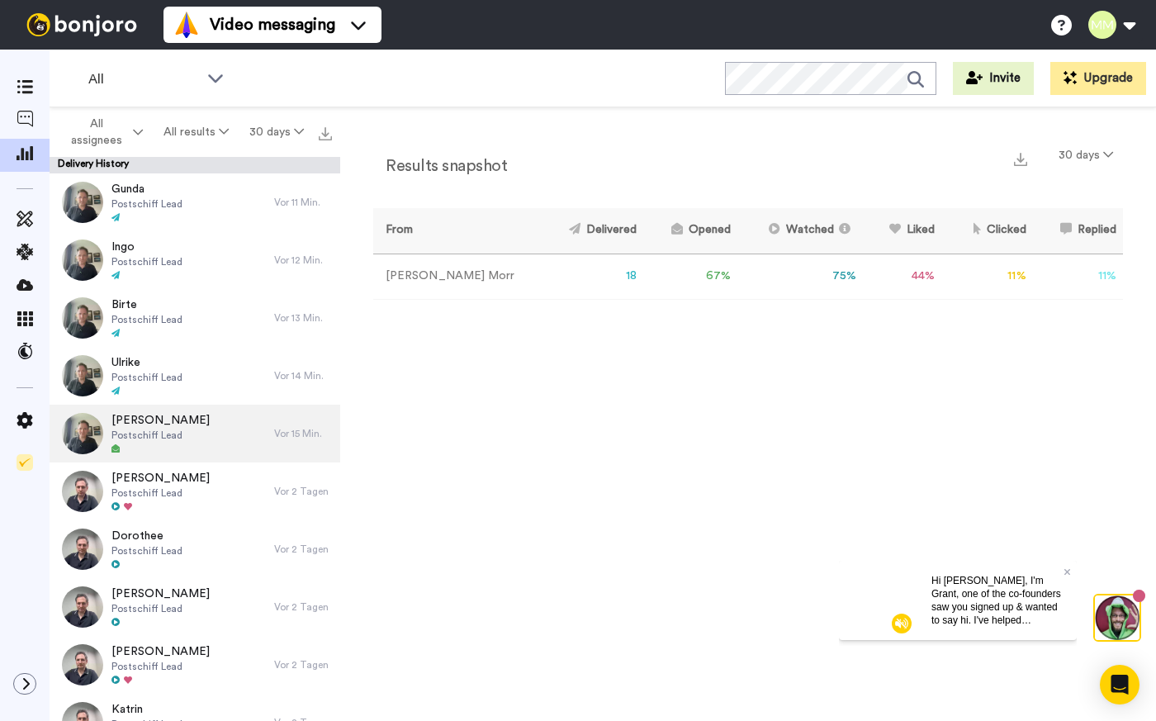
click at [183, 437] on div "[PERSON_NAME] Lead" at bounding box center [162, 434] width 225 height 58
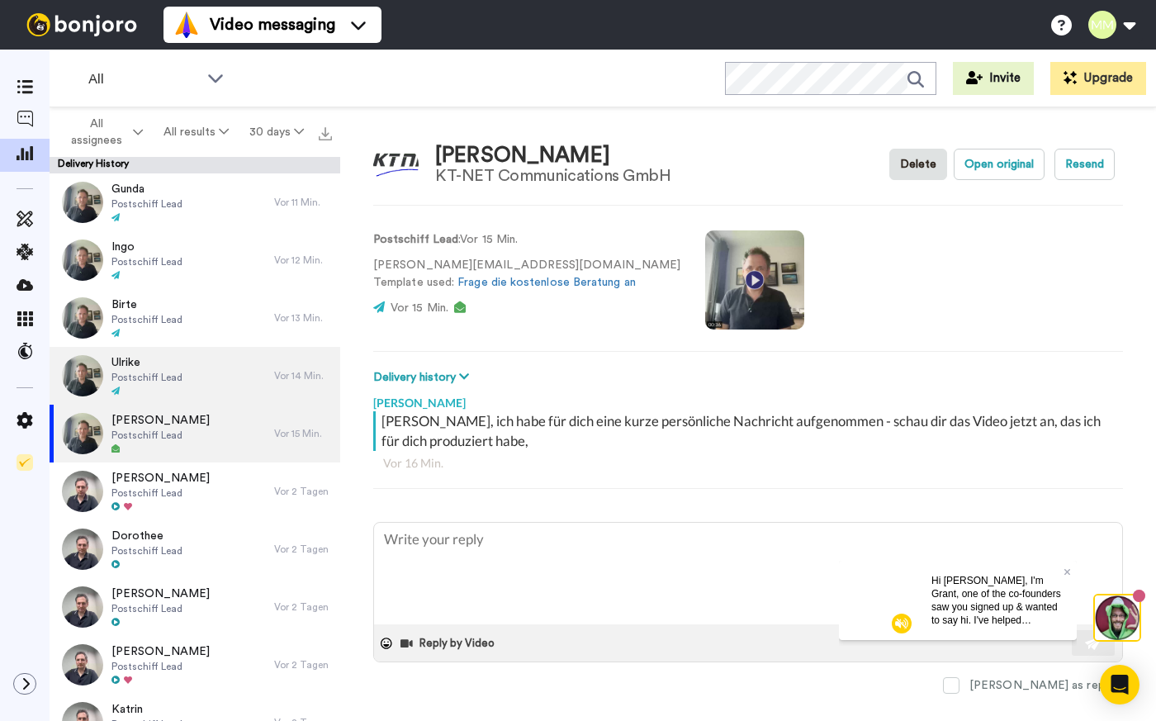
click at [225, 373] on div "Ulrike Postschiff Lead" at bounding box center [162, 376] width 225 height 58
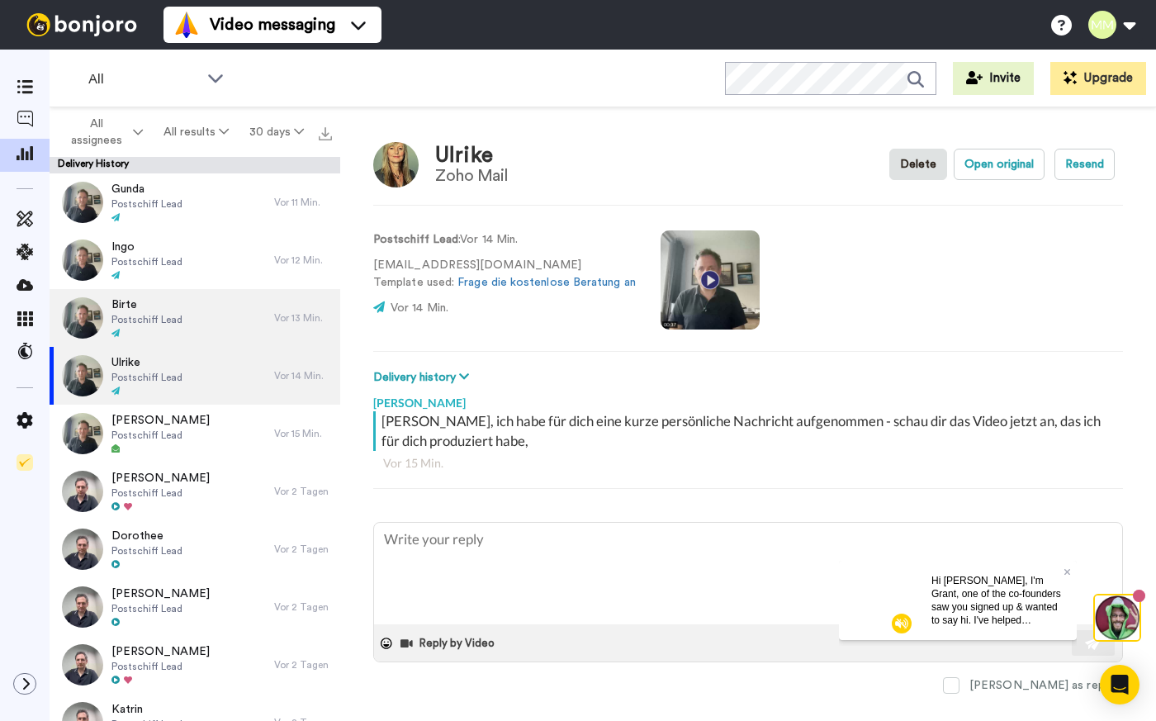
click at [227, 327] on div "[PERSON_NAME] Postschiff Lead" at bounding box center [162, 318] width 225 height 58
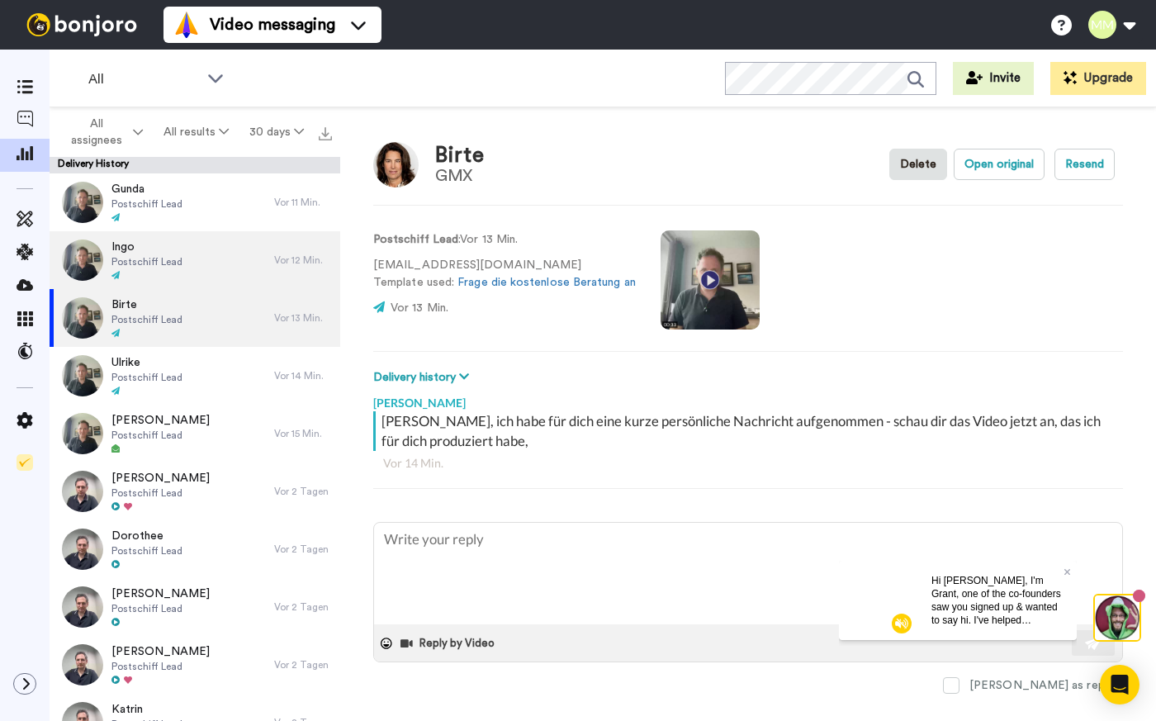
click at [228, 275] on div "Ingo Postschiff Lead" at bounding box center [162, 260] width 225 height 58
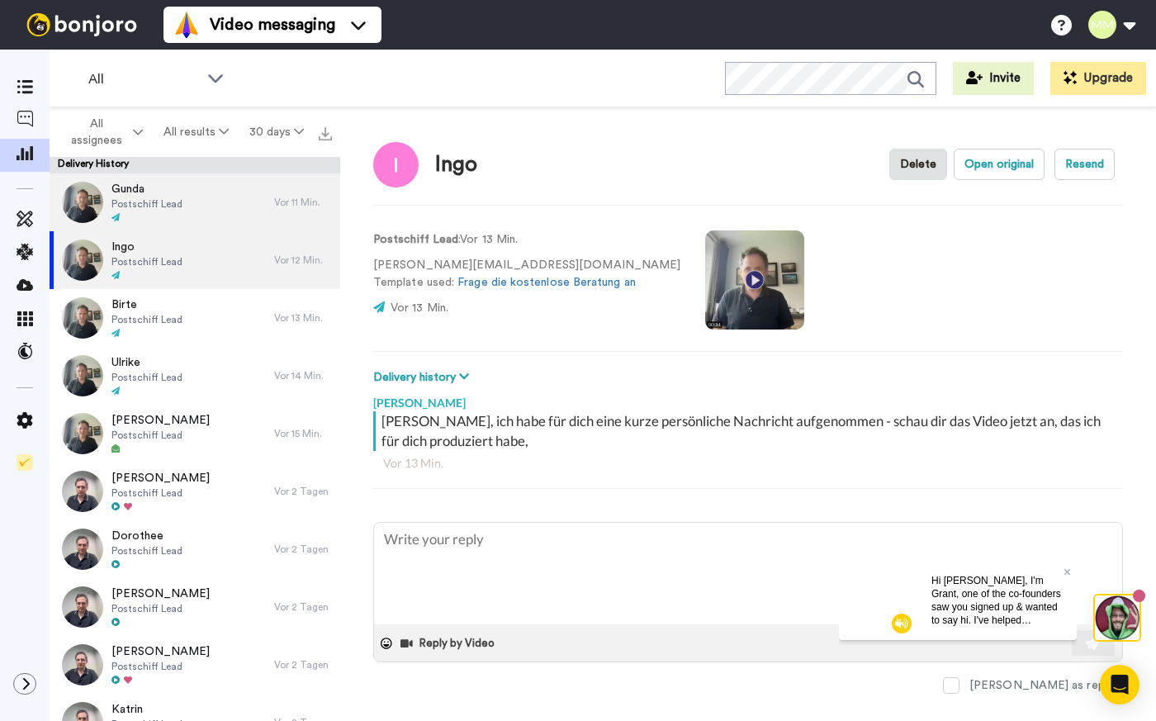
click at [235, 202] on div "Gunda Postschiff Lead" at bounding box center [162, 202] width 225 height 58
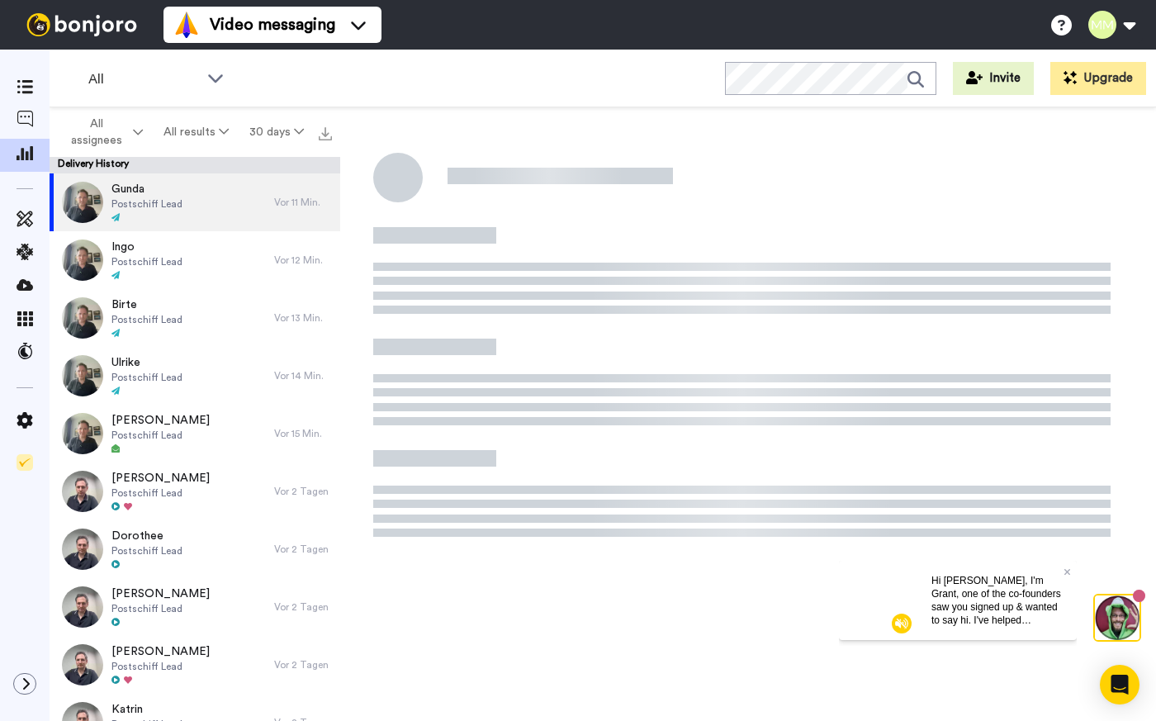
scroll to position [4, 0]
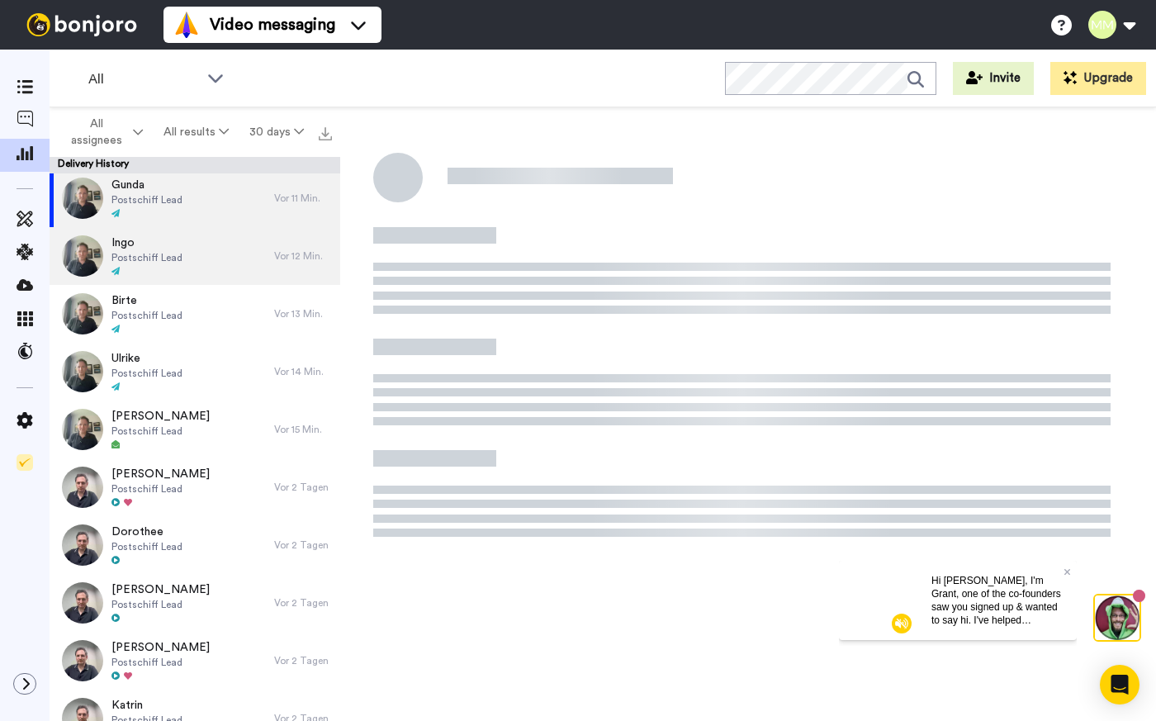
type textarea "x"
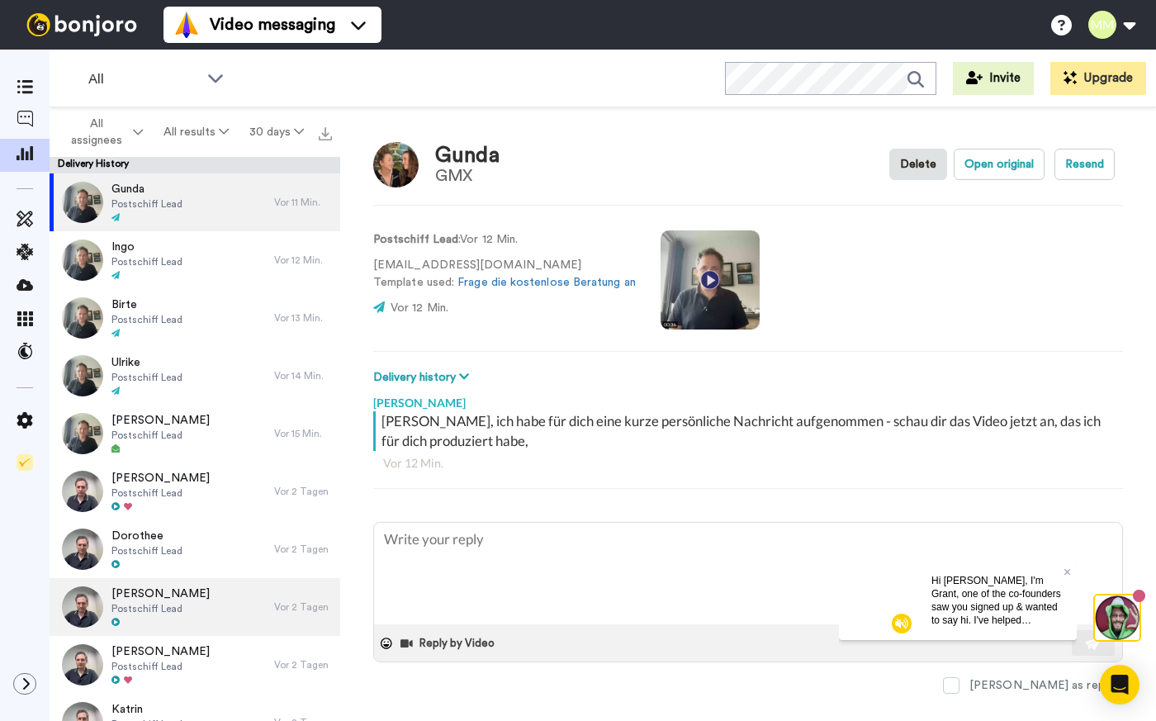
scroll to position [0, 0]
